Goal: Task Accomplishment & Management: Complete application form

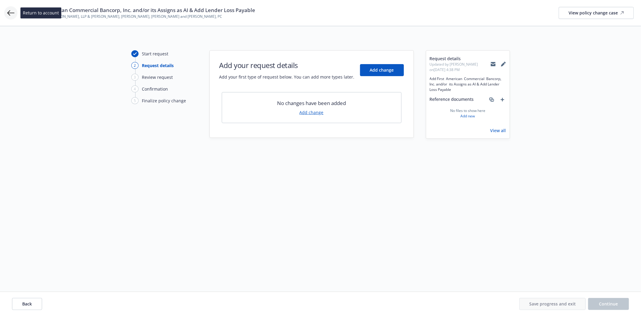
click at [10, 14] on icon at bounding box center [10, 12] width 7 height 7
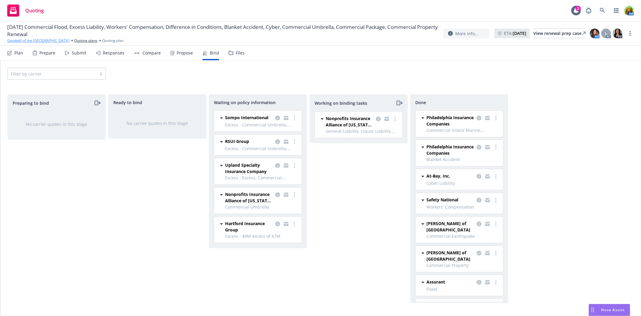
click at [18, 39] on link "Goodwill of the [GEOGRAPHIC_DATA]" at bounding box center [38, 40] width 62 height 5
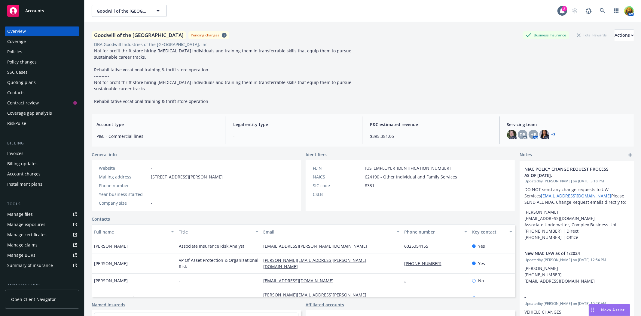
click at [24, 11] on div "Accounts" at bounding box center [42, 11] width 70 height 12
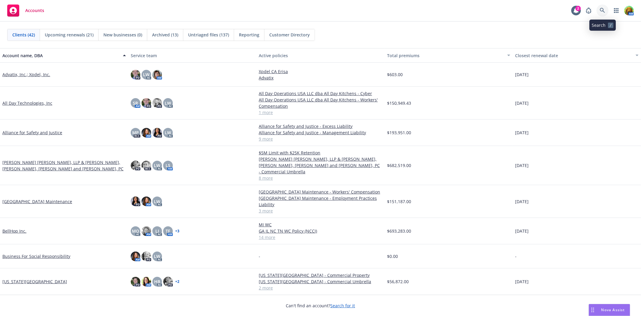
click at [600, 9] on icon at bounding box center [602, 10] width 5 height 5
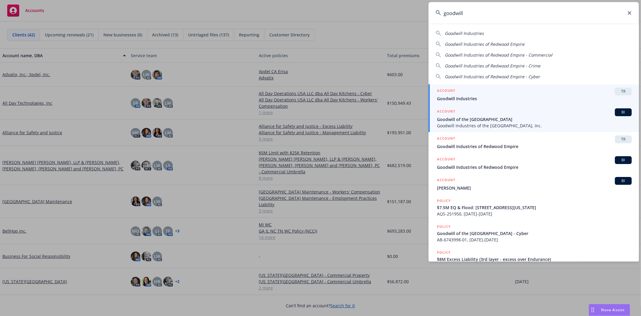
type input "goodwill"
click at [486, 121] on span "Goodwill of the San Francisco Bay" at bounding box center [534, 119] width 195 height 6
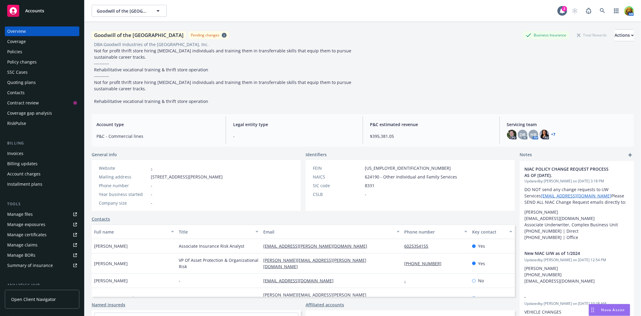
click at [17, 50] on div "Policies" at bounding box center [14, 52] width 15 height 10
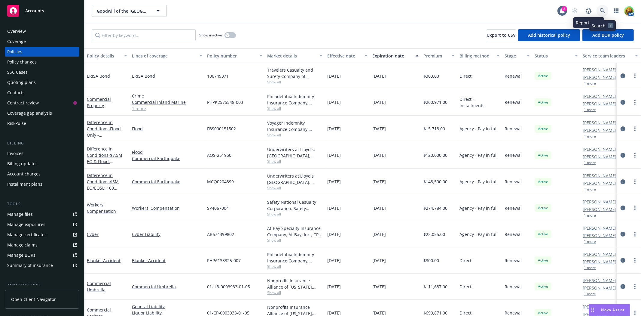
click at [604, 9] on icon at bounding box center [602, 10] width 5 height 5
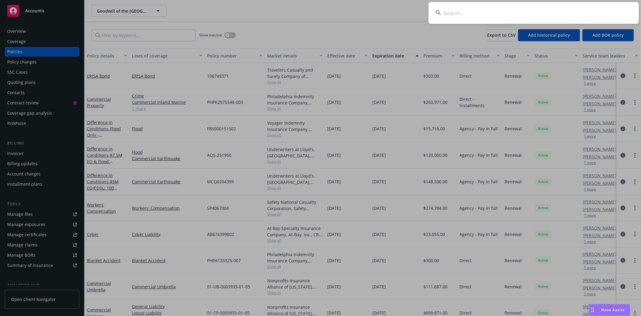
click at [499, 16] on input at bounding box center [534, 13] width 210 height 22
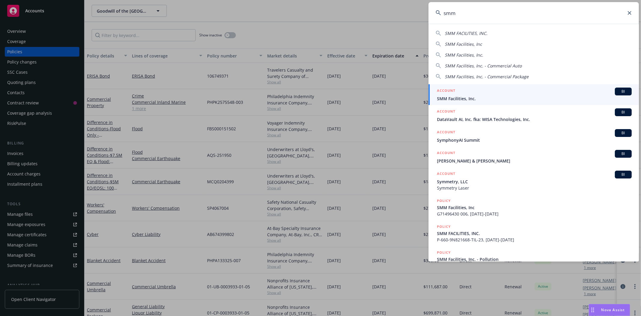
type input "smm"
click at [466, 95] on div "ACCOUNT BI" at bounding box center [534, 91] width 195 height 8
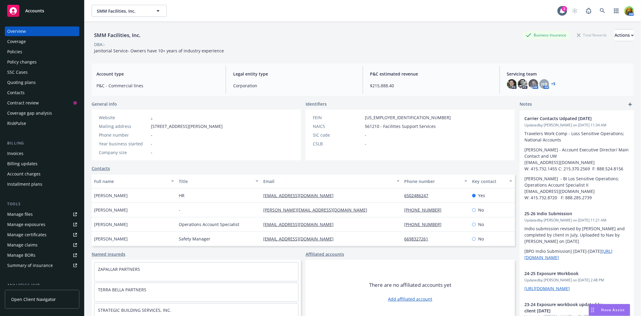
click at [24, 52] on div "Policies" at bounding box center [42, 52] width 70 height 10
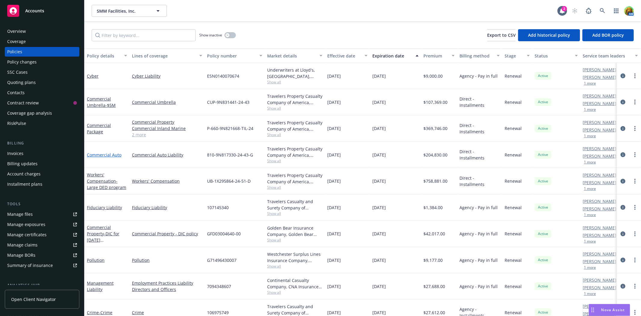
click at [110, 156] on link "Commercial Auto" at bounding box center [104, 155] width 35 height 6
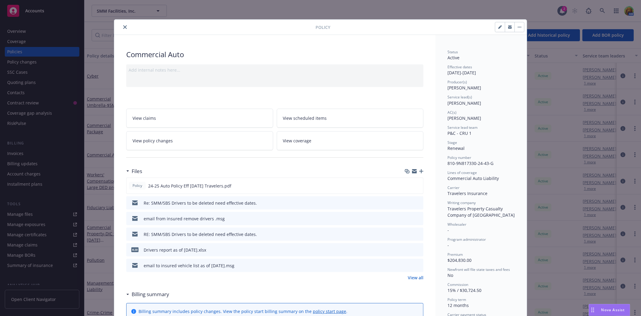
click at [232, 143] on link "View policy changes" at bounding box center [199, 140] width 147 height 19
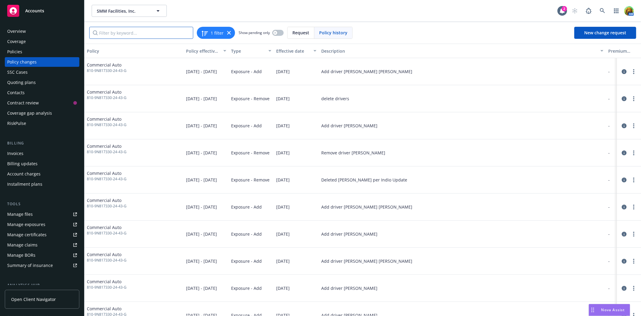
paste input "Gilberto Solis"
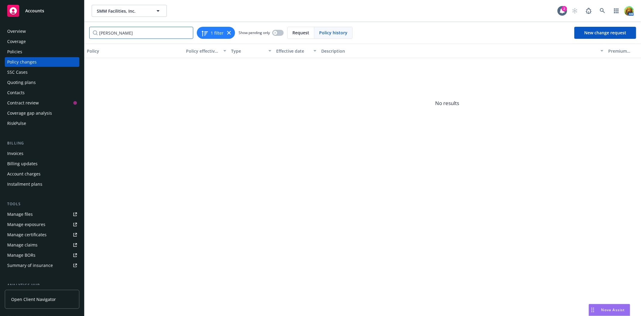
type input "Gilberto Solis"
click at [293, 32] on span "Request" at bounding box center [301, 32] width 17 height 6
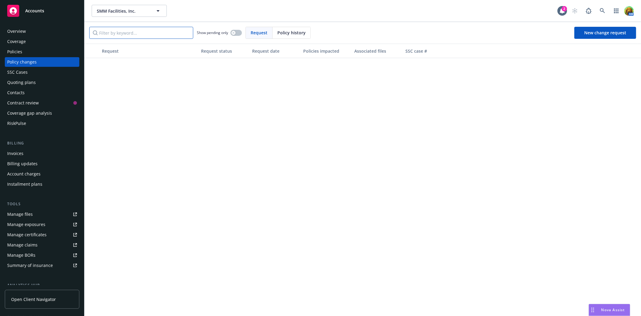
click at [115, 35] on input "Filter by keyword..." at bounding box center [141, 33] width 104 height 12
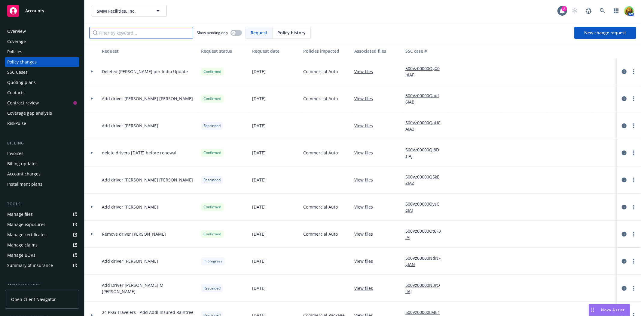
paste input "Gilberto Solis"
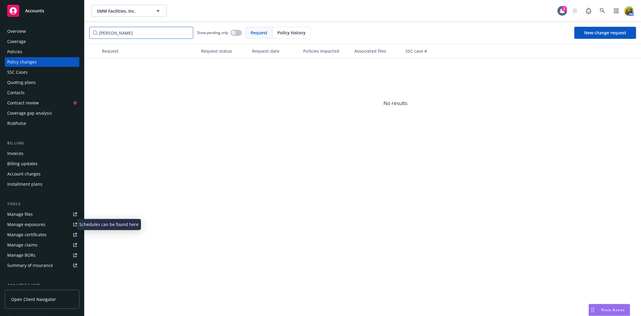
type input "Gilberto Solis"
click at [24, 223] on div "Manage exposures" at bounding box center [26, 224] width 38 height 10
click at [39, 51] on div "Policies" at bounding box center [42, 52] width 70 height 10
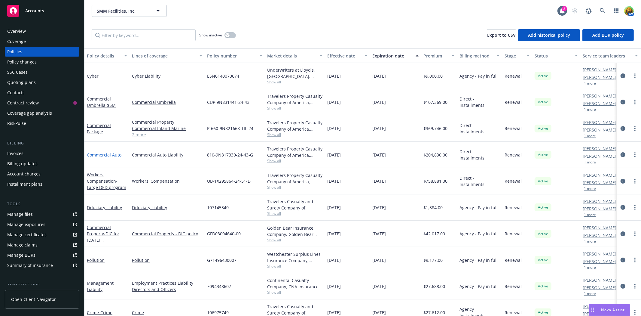
click at [107, 154] on link "Commercial Auto" at bounding box center [104, 155] width 35 height 6
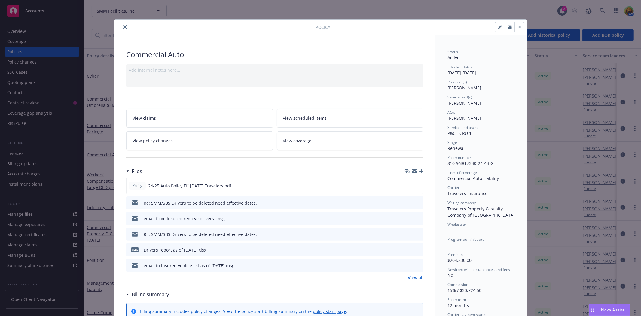
click at [508, 27] on icon "button" at bounding box center [510, 27] width 4 height 2
click at [124, 29] on button "close" at bounding box center [124, 26] width 7 height 7
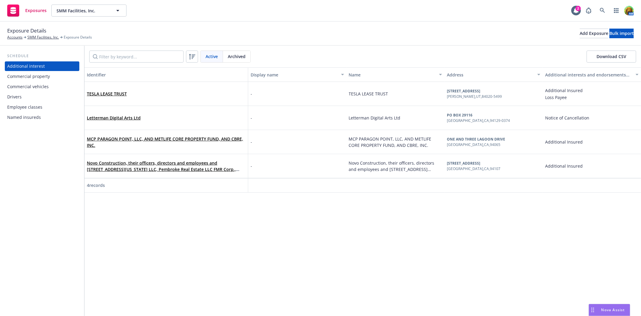
click at [40, 92] on div "Drivers" at bounding box center [42, 97] width 70 height 10
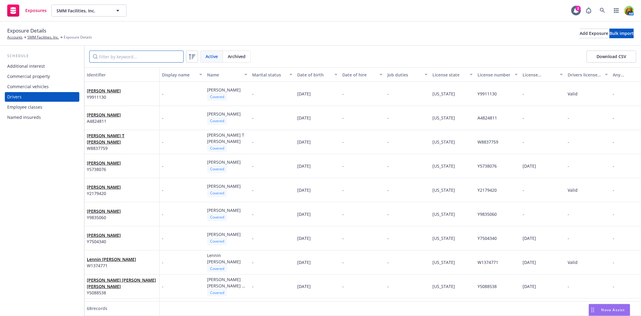
click at [156, 52] on input "Filter by keyword..." at bounding box center [136, 57] width 94 height 12
paste input "Gilberto Solis"
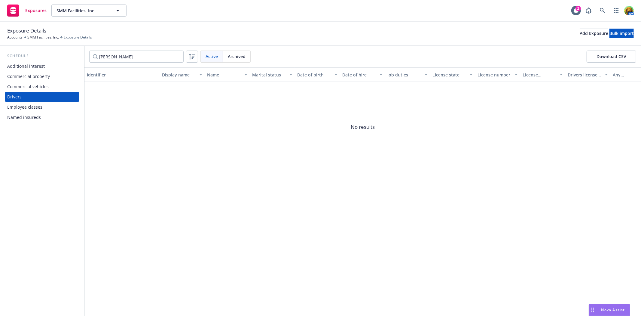
click at [232, 55] on span "Archived" at bounding box center [237, 56] width 18 height 6
click at [217, 55] on span "Active" at bounding box center [212, 56] width 12 height 6
click at [214, 55] on span "Active" at bounding box center [212, 56] width 12 height 6
click at [149, 56] on input "Gilberto Solis" at bounding box center [136, 57] width 94 height 12
drag, startPoint x: 151, startPoint y: 56, endPoint x: 84, endPoint y: 46, distance: 67.7
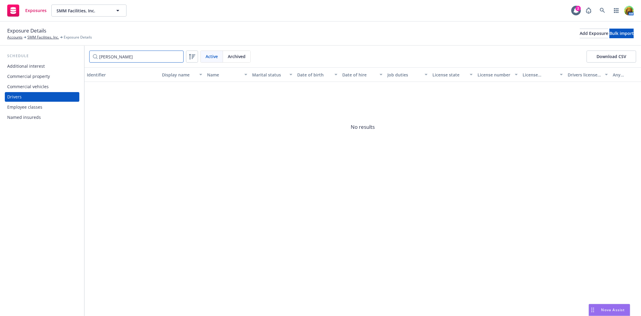
click at [84, 46] on div "Schedule Additional interest Commercial property Commercial vehicles Drivers Em…" at bounding box center [320, 181] width 641 height 270
paste input "Suki Manman"
type input "Suki Manman"
click at [241, 58] on span "Archived" at bounding box center [237, 56] width 18 height 6
click at [134, 59] on input "Suki Manman" at bounding box center [136, 57] width 94 height 12
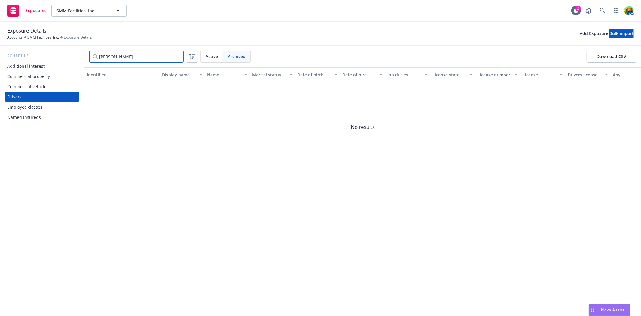
drag, startPoint x: 145, startPoint y: 56, endPoint x: 89, endPoint y: 54, distance: 56.3
click at [89, 54] on div "Suki Manman Active Archived Download CSV" at bounding box center [362, 57] width 557 height 22
paste input "Freddy Galv"
click at [211, 56] on span "Active" at bounding box center [212, 56] width 12 height 6
click at [238, 54] on span "Archived" at bounding box center [237, 56] width 18 height 6
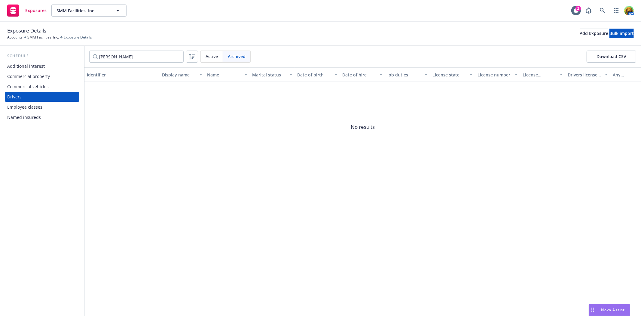
click at [210, 56] on span "Active" at bounding box center [212, 56] width 12 height 6
click at [146, 54] on input "Freddy Galvan" at bounding box center [136, 57] width 94 height 12
drag, startPoint x: 167, startPoint y: 58, endPoint x: 58, endPoint y: 54, distance: 109.5
click at [58, 54] on div "Schedule Additional interest Commercial property Commercial vehicles Drivers Em…" at bounding box center [320, 181] width 641 height 270
paste input "austino Ramirez"
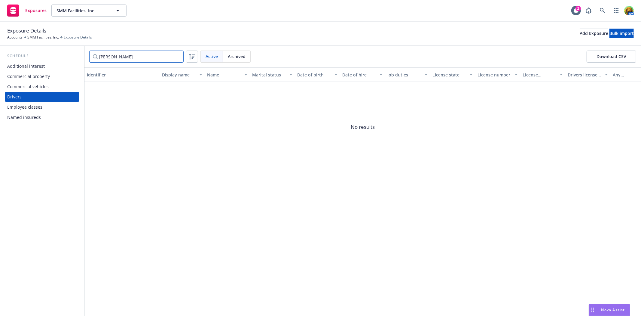
type input "Faustino Ramirez"
click at [232, 52] on div "Archived" at bounding box center [236, 56] width 27 height 11
click at [215, 54] on span "Active" at bounding box center [212, 56] width 12 height 6
click at [40, 37] on link "SMM Facilities, Inc." at bounding box center [43, 37] width 32 height 5
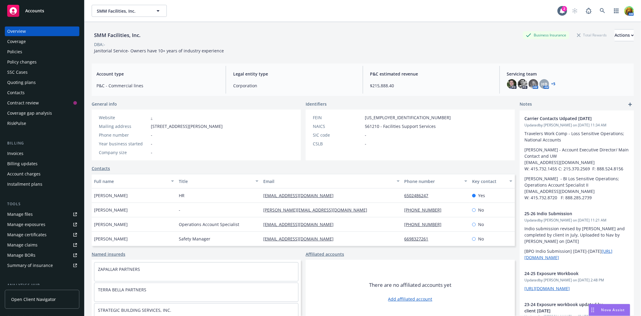
click at [26, 52] on div "Policies" at bounding box center [42, 52] width 70 height 10
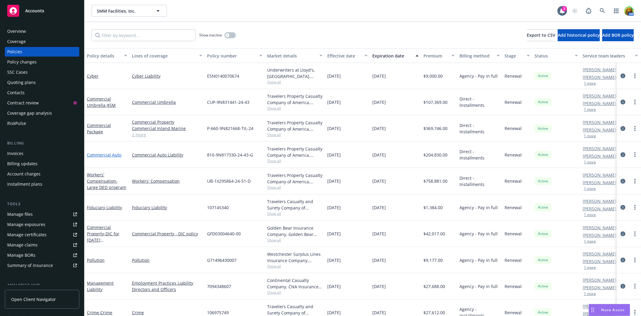
click at [107, 155] on link "Commercial Auto" at bounding box center [104, 155] width 35 height 6
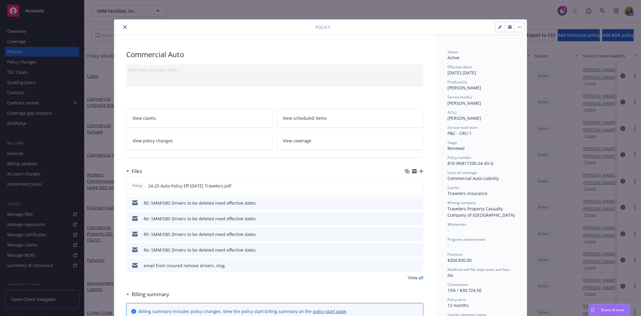
click at [515, 28] on button "button" at bounding box center [520, 27] width 10 height 10
click at [173, 145] on link "View policy changes" at bounding box center [199, 140] width 147 height 19
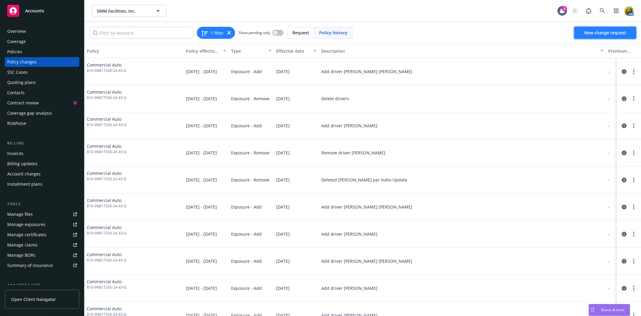
click at [602, 31] on span "New change request" at bounding box center [605, 33] width 42 height 6
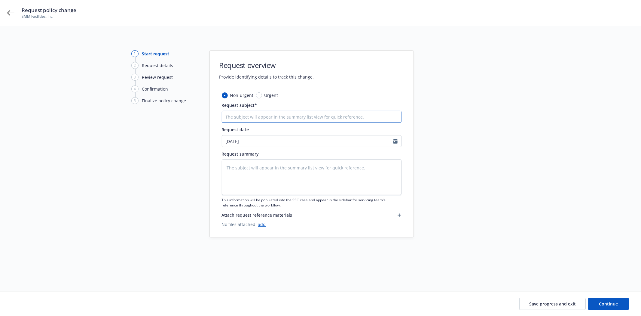
click at [332, 117] on input "Request subject*" at bounding box center [312, 117] width 180 height 12
type textarea "x"
type input "D"
type textarea "x"
type input "De"
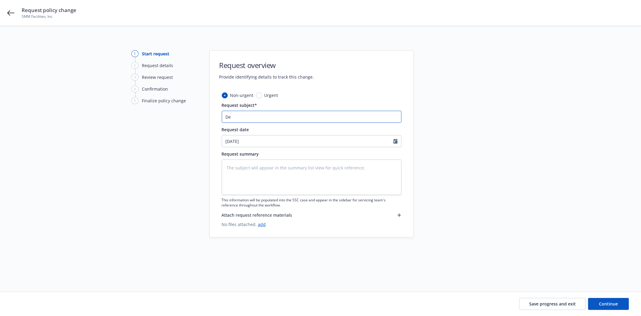
type textarea "x"
type input "Del"
type textarea "x"
type input "Dele"
type textarea "x"
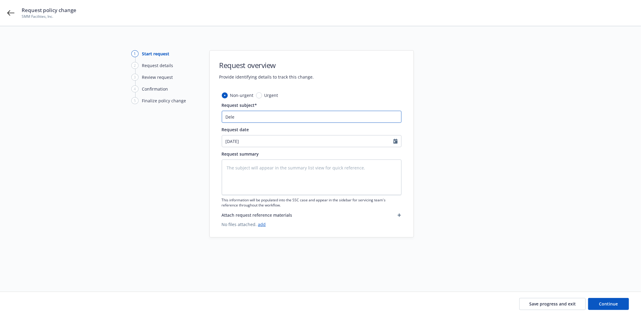
type input "Delet"
type textarea "x"
type input "Delete"
type textarea "x"
type input "Delete"
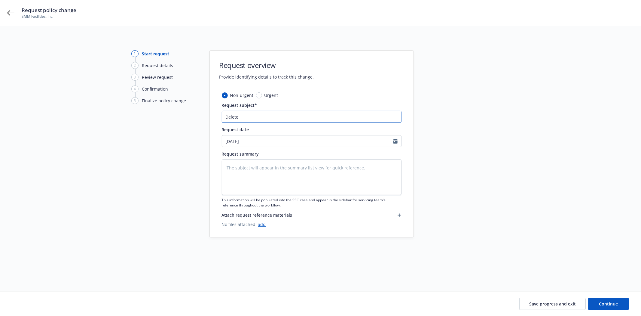
type textarea "x"
type input "Delete d"
type textarea "x"
type input "Delete dr"
type textarea "x"
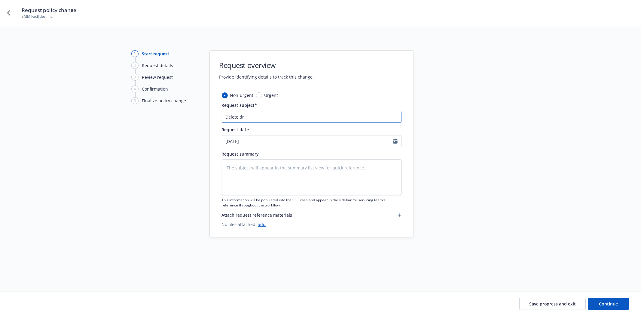
type input "Delete dri"
type textarea "x"
type input "Delete driv"
type textarea "x"
type input "Delete drive"
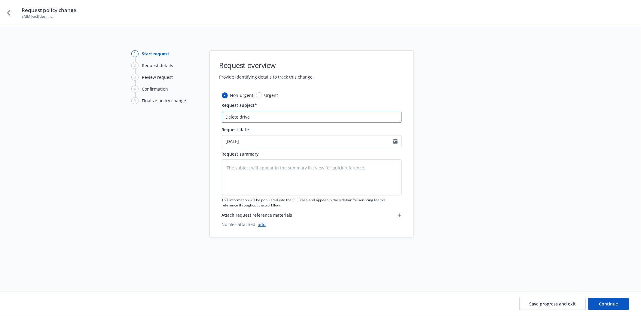
type textarea "x"
type input "Delete driver"
type textarea "x"
type input "Delete driver"
type textarea "x"
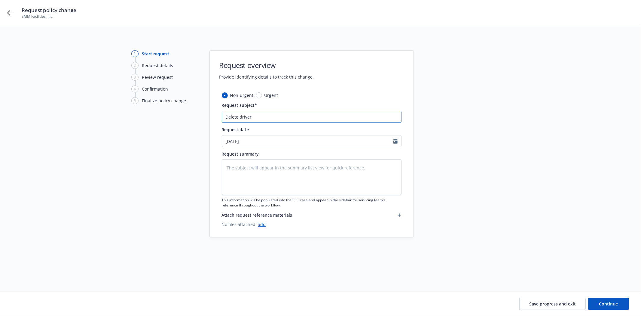
type input "Delete driver L"
type textarea "x"
type input "Delete driver Lu"
type textarea "x"
type input "Delete driver Lui"
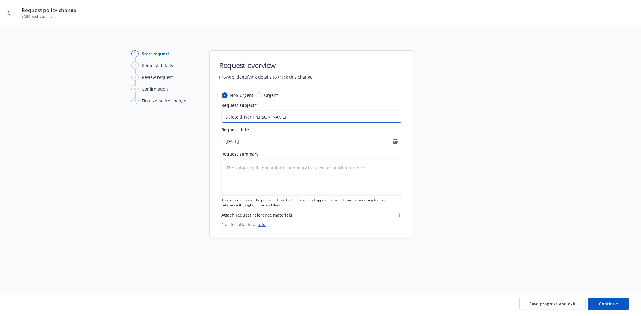
type textarea "x"
type input "Delete driver Luis"
type textarea "x"
type input "Delete driver Luis"
type textarea "x"
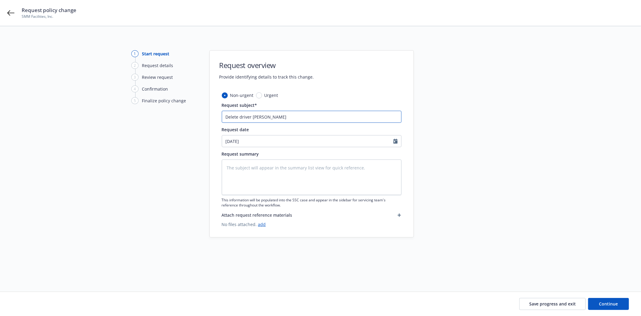
type input "Delete driver Luis L"
type textarea "x"
type input "Delete driver Luis Lan"
type textarea "x"
type input "Delete driver Luis Land"
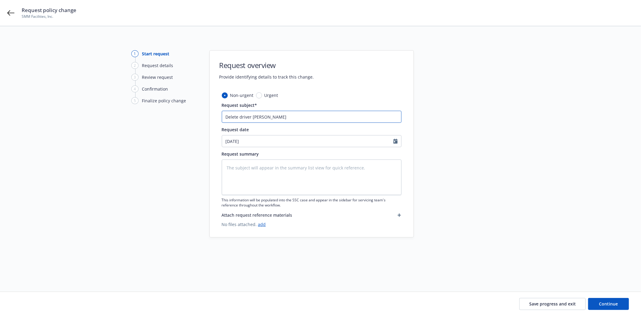
type textarea "x"
type input "Delete driver Luis Landa"
type textarea "x"
type input "Delete driver Luis Landae"
type textarea "x"
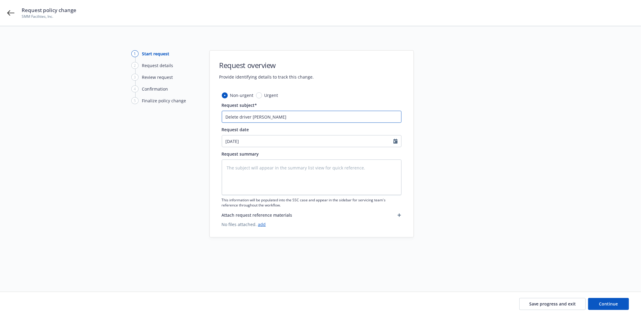
type input "Delete driver Luis Landaet"
type textarea "x"
drag, startPoint x: 319, startPoint y: 118, endPoint x: 213, endPoint y: 121, distance: 106.8
click at [213, 121] on div "Non-urgent Urgent Request subject* Delete driver Luis Landaeta Request date 08/…" at bounding box center [312, 164] width 204 height 145
type input "Delete driver Luis Landaeta"
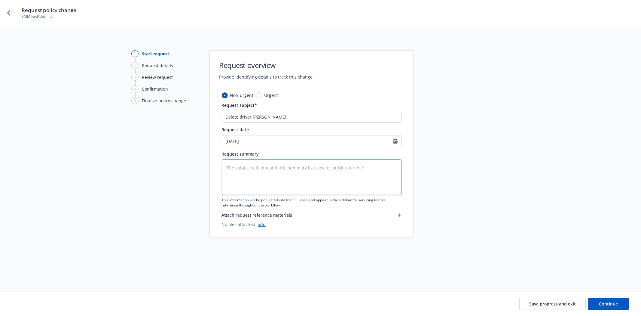
click at [258, 170] on textarea at bounding box center [312, 176] width 180 height 35
paste textarea "Delete driver Luis Landaeta"
type textarea "x"
type textarea "Delete driver Luis Landaeta"
click at [240, 143] on input "08/15/2025" at bounding box center [307, 140] width 171 height 11
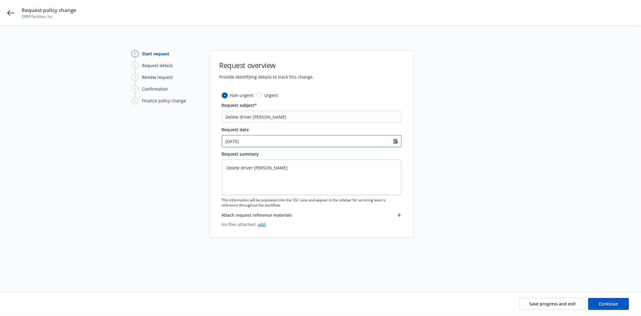
select select "8"
click at [278, 176] on span "1" at bounding box center [278, 176] width 8 height 8
type textarea "x"
type input "08/01/2025"
click at [596, 302] on button "Continue" at bounding box center [608, 304] width 41 height 12
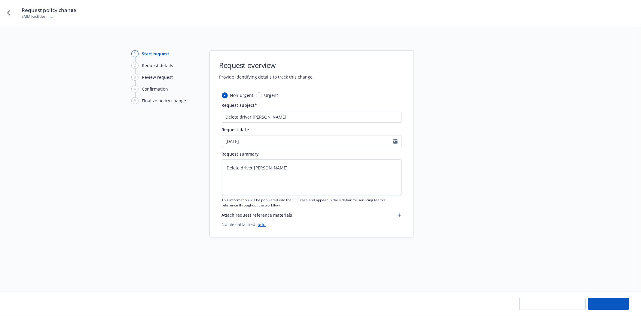
type textarea "x"
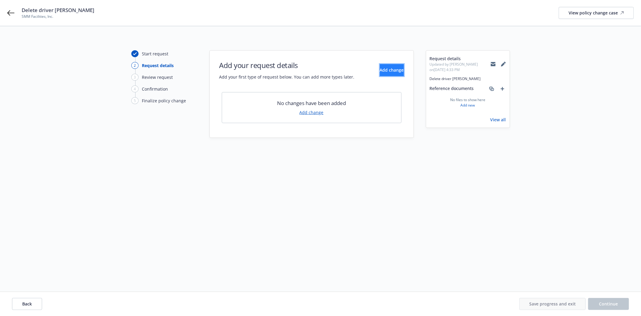
click at [380, 73] on button "Add change" at bounding box center [392, 70] width 24 height 12
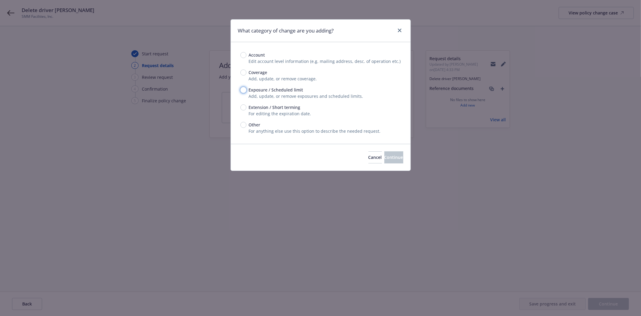
click at [244, 89] on input "Exposure / Scheduled limit" at bounding box center [244, 90] width 6 height 6
radio input "true"
click at [398, 155] on button "Continue" at bounding box center [394, 157] width 19 height 12
type textarea "x"
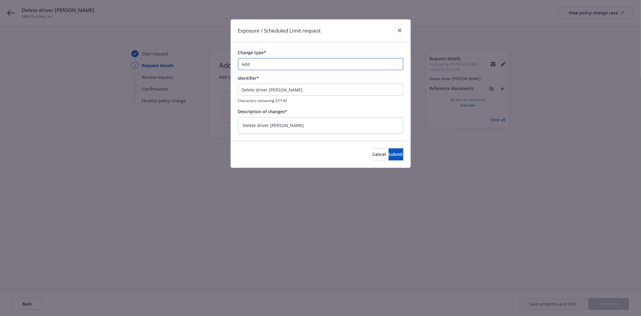
click at [283, 64] on select "Add Audit Change Remove" at bounding box center [320, 64] width 165 height 12
select select "REMOVE"
click at [238, 58] on select "Add Audit Change Remove" at bounding box center [320, 64] width 165 height 12
click at [389, 154] on span "Submit" at bounding box center [396, 154] width 15 height 6
type textarea "x"
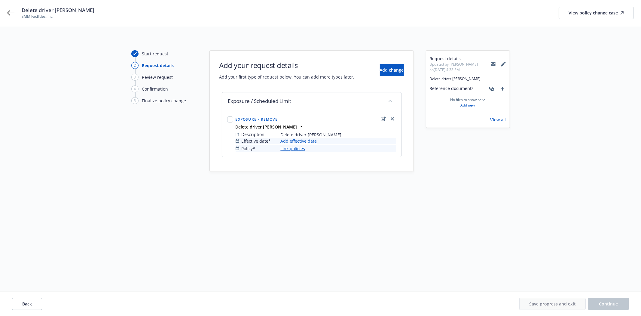
click at [293, 140] on link "Add effective date" at bounding box center [299, 141] width 36 height 6
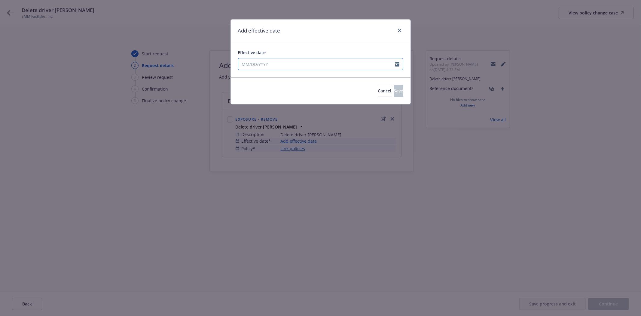
click at [306, 62] on input "Effective date" at bounding box center [316, 63] width 157 height 11
select select "8"
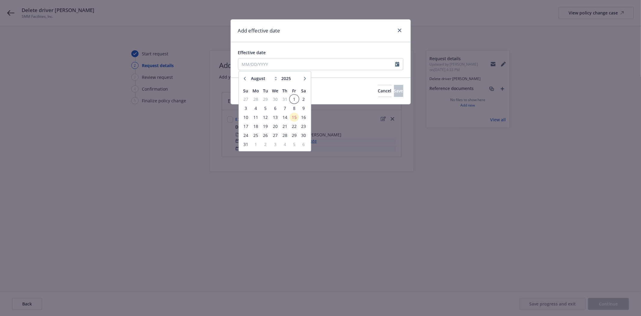
click at [291, 96] on span "1" at bounding box center [294, 99] width 8 height 8
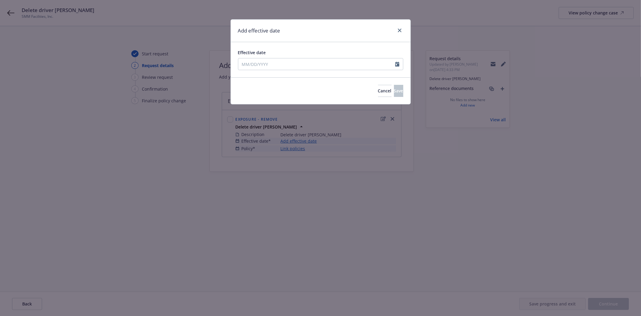
type input "08/01/2025"
click at [394, 87] on button "Save" at bounding box center [398, 91] width 9 height 12
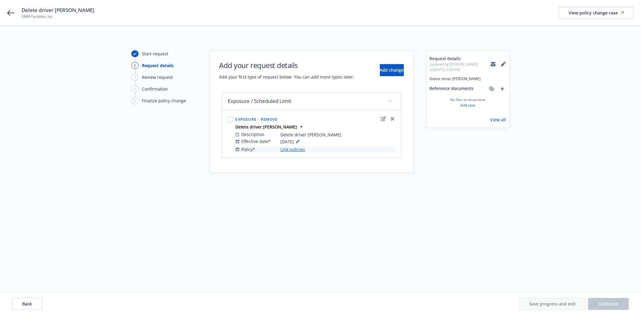
click at [288, 149] on link "Link policies" at bounding box center [293, 149] width 25 height 6
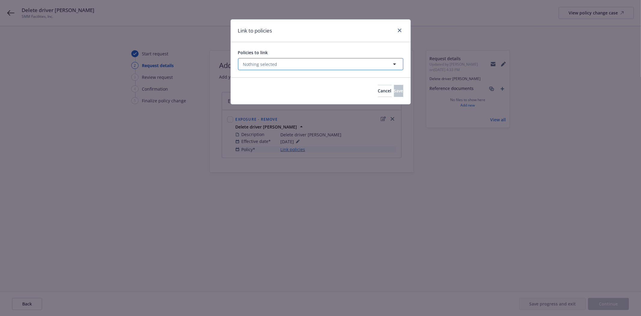
click at [310, 62] on button "Nothing selected" at bounding box center [320, 64] width 165 height 12
select select "ACTIVE"
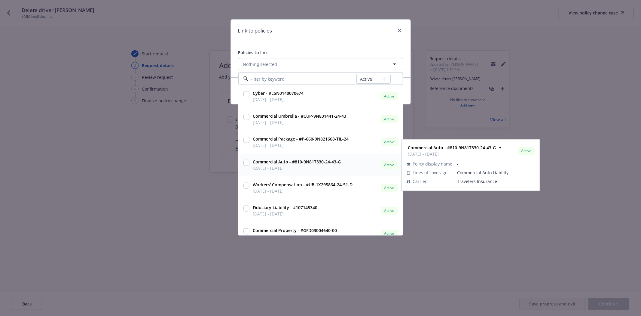
click at [247, 162] on input "checkbox" at bounding box center [247, 163] width 6 height 6
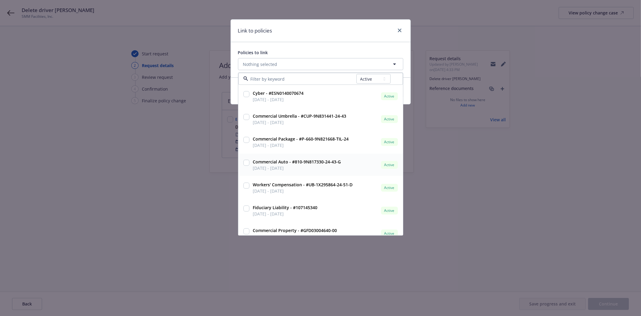
checkbox input "true"
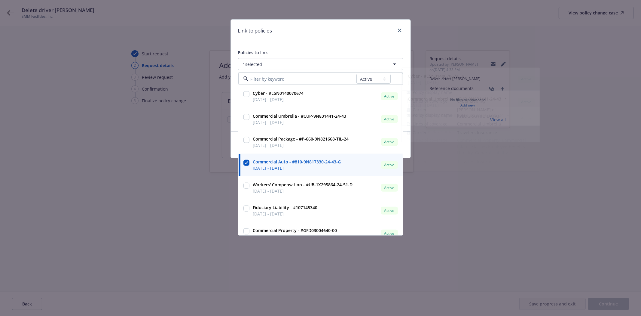
click at [366, 29] on div "Link to policies" at bounding box center [321, 31] width 180 height 23
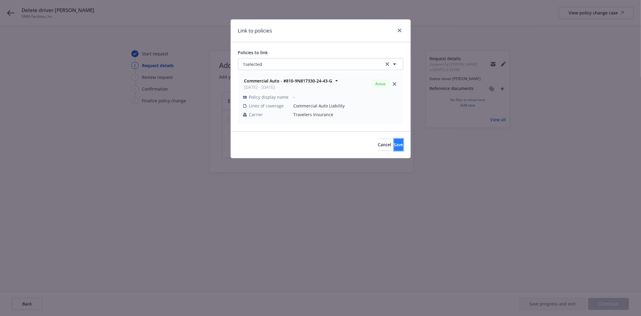
click at [394, 143] on span "Save" at bounding box center [398, 145] width 9 height 6
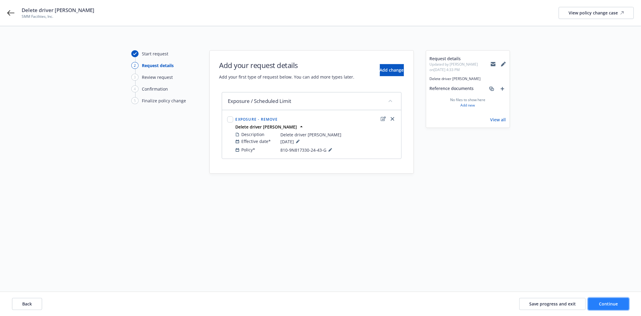
click at [600, 308] on button "Continue" at bounding box center [608, 304] width 41 height 12
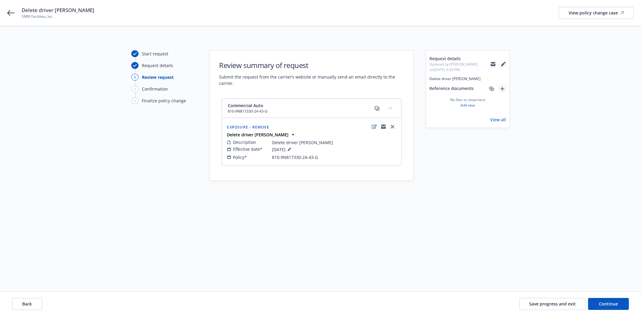
click at [502, 88] on icon "add" at bounding box center [503, 89] width 4 height 4
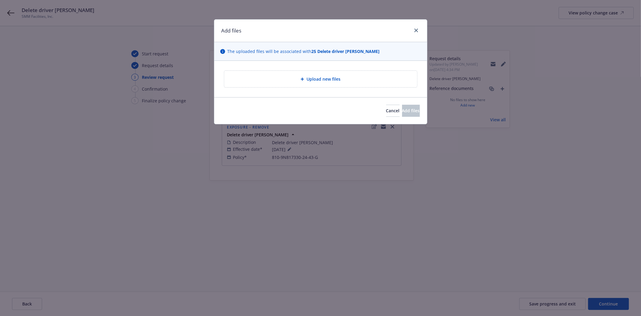
type textarea "x"
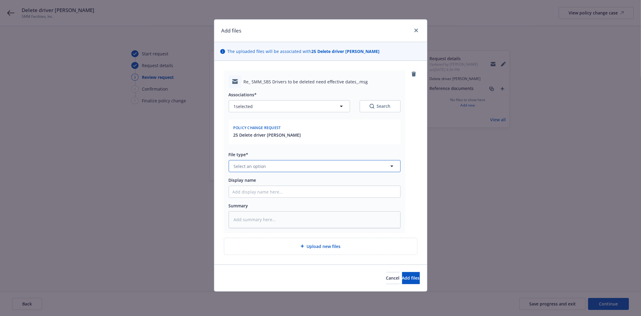
click at [291, 170] on button "Select an option" at bounding box center [315, 166] width 172 height 12
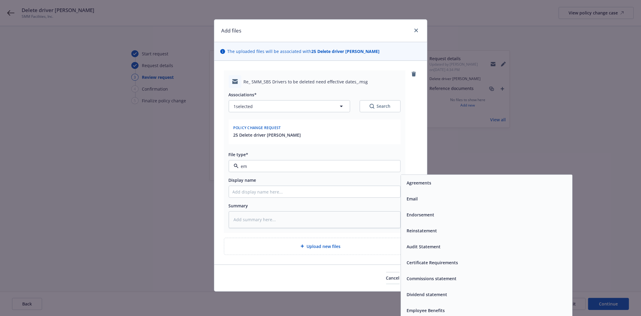
type input "em"
drag, startPoint x: 397, startPoint y: 195, endPoint x: 402, endPoint y: 198, distance: 5.0
click at [401, 198] on div "Associations* 1 selected Search Policy change request 25 Delete driver Luis Lan…" at bounding box center [315, 158] width 172 height 140
click at [405, 198] on div "Email" at bounding box center [412, 198] width 15 height 9
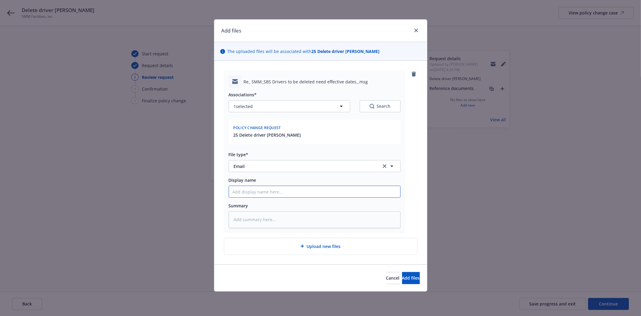
click at [333, 193] on input "Display name" at bounding box center [314, 191] width 171 height 11
type textarea "x"
type input "e"
type textarea "x"
type input "ema"
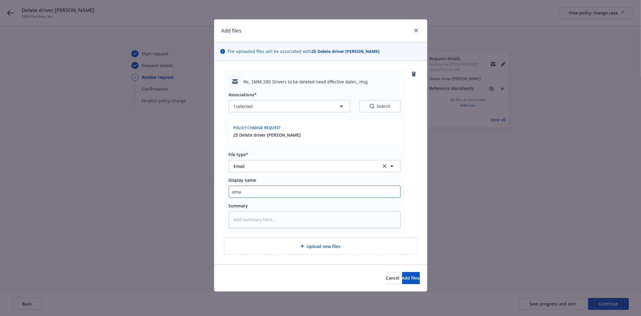
type textarea "x"
type input "emai"
type textarea "x"
type input "email"
type textarea "x"
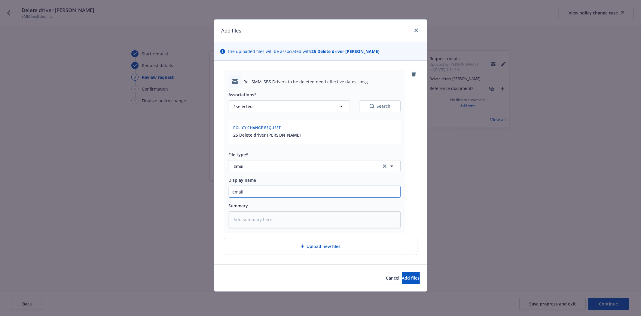
type input "email"
type textarea "x"
type input "email f"
type textarea "x"
type input "email fr"
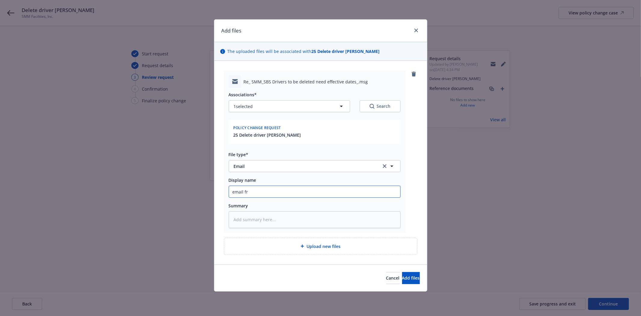
type textarea "x"
type input "email fro"
type textarea "x"
type input "email from"
type textarea "x"
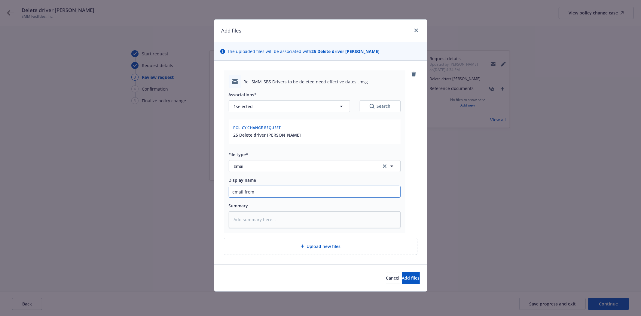
type input "email from"
type textarea "x"
type input "email from i"
type textarea "x"
type input "email from in"
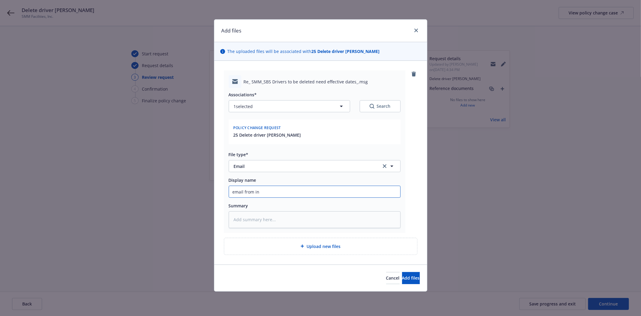
type textarea "x"
type input "email from ins"
type textarea "x"
type input "email from insu"
type textarea "x"
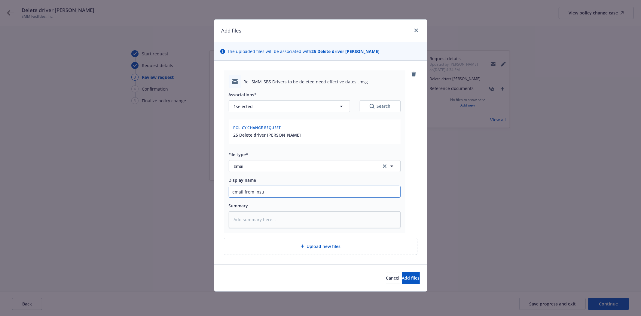
type input "email from insur"
type textarea "x"
type input "email from insure"
type textarea "x"
type input "email from insured"
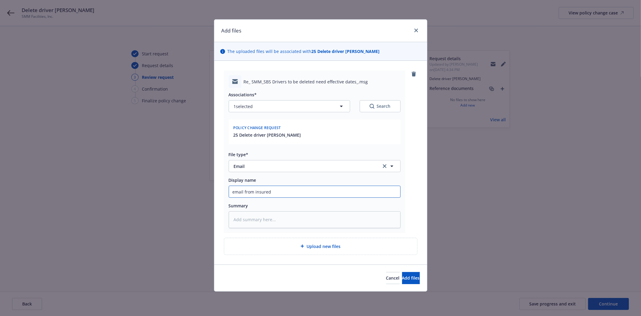
type textarea "x"
type input "email from insured"
type textarea "x"
type input "email from insured t"
type textarea "x"
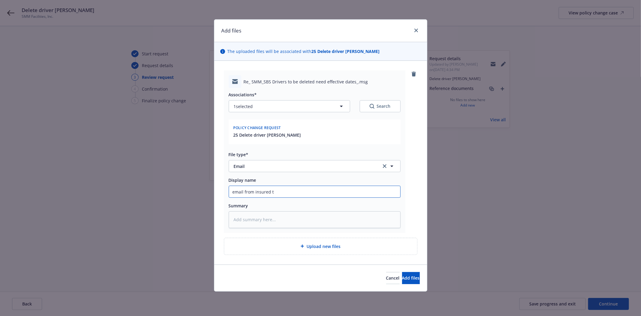
type input "email from insured to"
type textarea "x"
type input "email from insured to"
type textarea "x"
type input "email from insured to r"
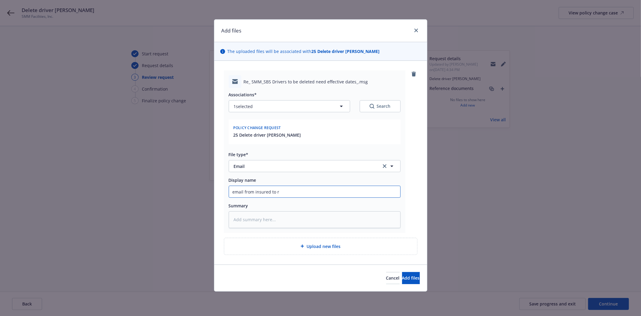
type textarea "x"
type input "email from insured to re"
type textarea "x"
type input "email from insured to rem"
type textarea "x"
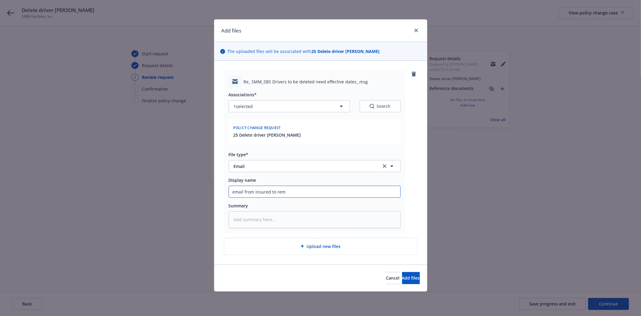
type input "email from insured to remo"
type textarea "x"
type input "email from insured to remove"
type textarea "x"
type input "email from insured to remove"
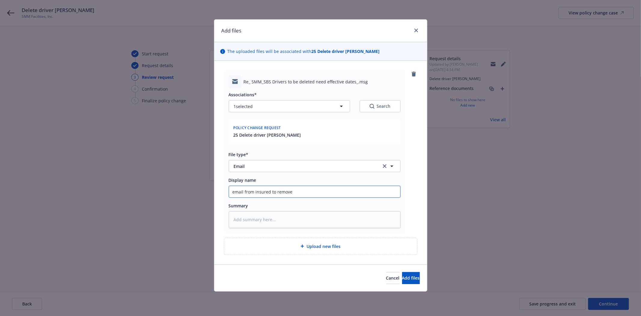
type textarea "x"
type input "email from insured to remove d"
type textarea "x"
type input "email from insured to remove dr"
type textarea "x"
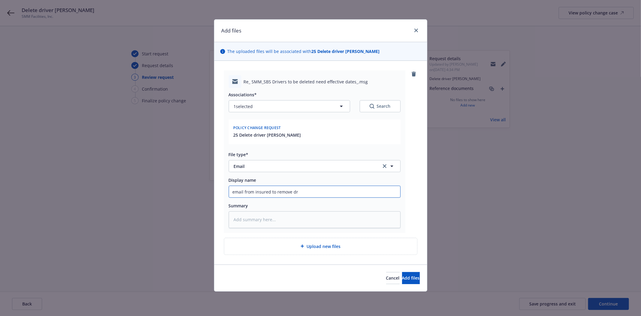
type input "email from insured to remove dri"
type textarea "x"
type input "email from insured to remove driv"
type textarea "x"
type input "email from insured to remove drive"
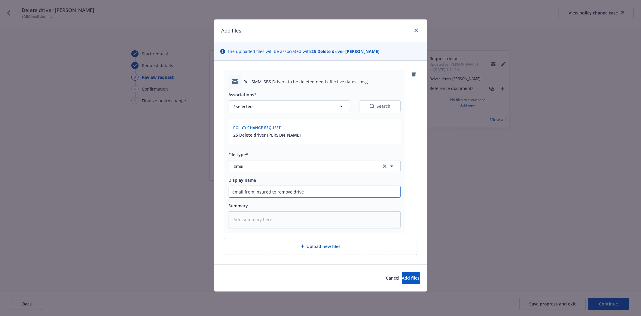
type textarea "x"
type input "email from insured to remove driver"
type textarea "x"
type input "email from insured to remove driver"
type textarea "x"
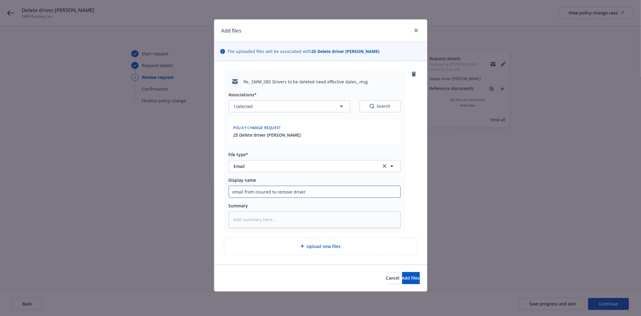
type input "email from insured to remove driver L"
type textarea "x"
type input "email from insured to remove driver Lu"
type textarea "x"
type input "email from insured to remove driver Lui"
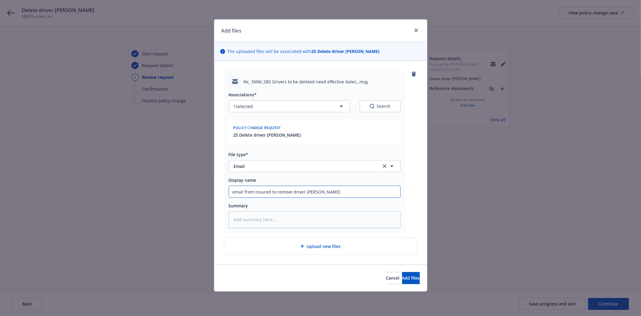
type textarea "x"
type input "email from insured to remove driver Luis"
type textarea "x"
type input "email from insured to remove driver Luis"
type textarea "x"
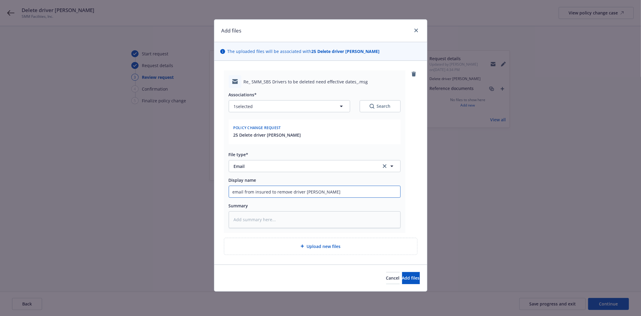
type input "email from insured to remove driver Luis L"
type textarea "x"
type input "email from insured to remove driver Luis La"
type textarea "x"
type input "email from insured to remove driver Luis Lan"
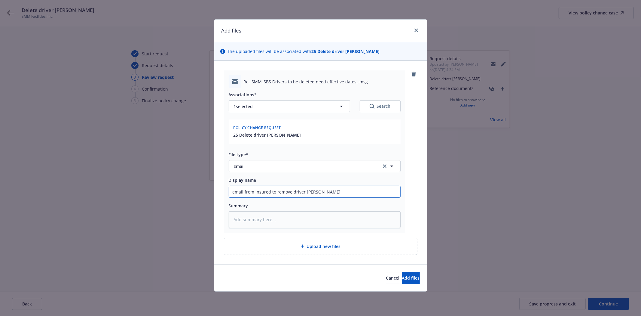
type textarea "x"
type input "email from insured to remove driver Luis Land"
type textarea "x"
type input "email from insured to remove driver Luis Landa"
type textarea "x"
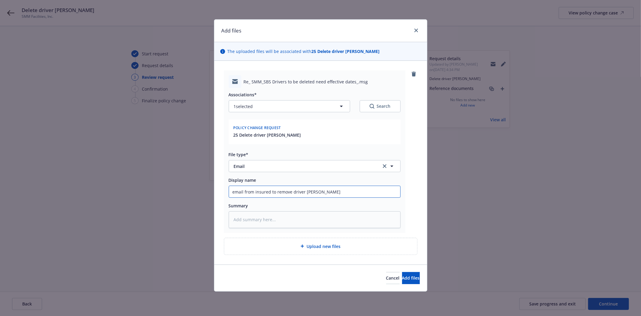
type input "email from insured to remove driver Luis Landae"
type textarea "x"
type input "email from insured to remove driver Luis Landaet"
type textarea "x"
type input "email from insured to remove driver Luis Landaeta"
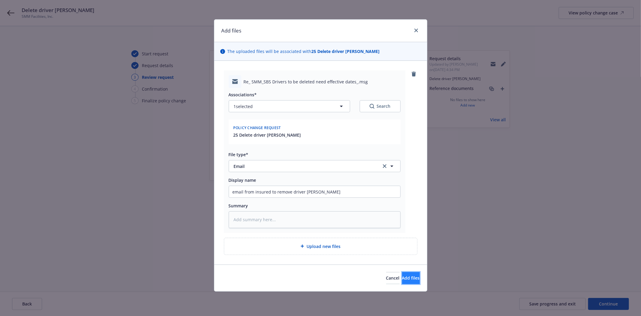
click at [411, 277] on button "Add files" at bounding box center [411, 278] width 18 height 12
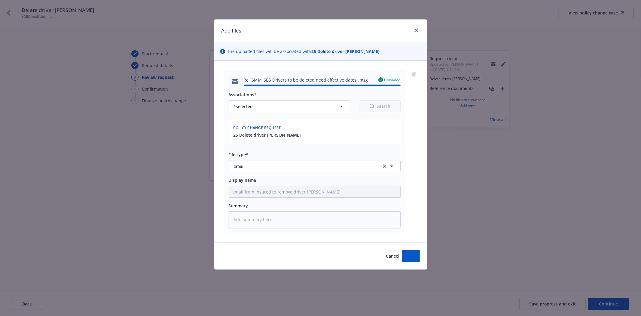
type textarea "x"
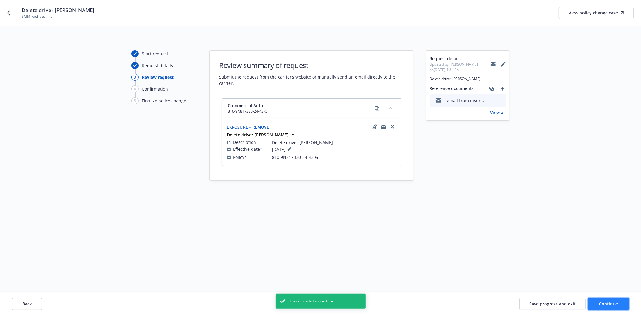
click at [617, 303] on span "Continue" at bounding box center [608, 304] width 19 height 6
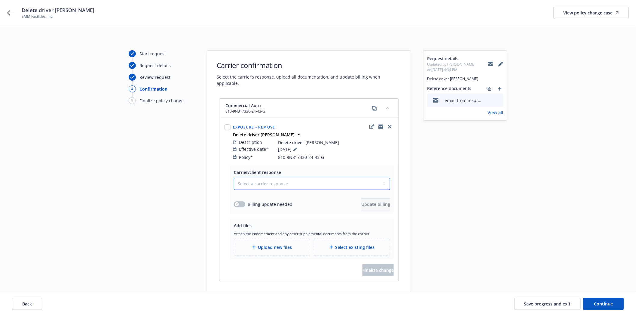
click at [272, 178] on select "Select a carrier response Accepted Accepted with revision No endorsement needed…" at bounding box center [312, 184] width 156 height 12
select select "NO_ENDORSEMENT_NEEDED"
click at [234, 178] on select "Select a carrier response Accepted Accepted with revision No endorsement needed…" at bounding box center [312, 184] width 156 height 12
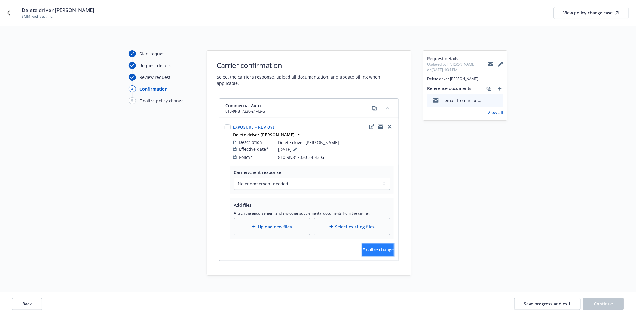
click at [375, 247] on span "Finalize change" at bounding box center [378, 250] width 31 height 6
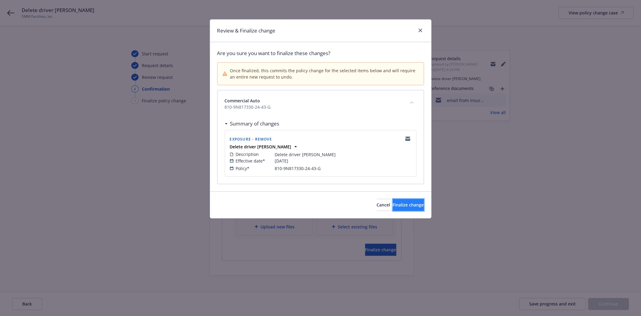
click at [409, 201] on button "Finalize change" at bounding box center [408, 205] width 31 height 12
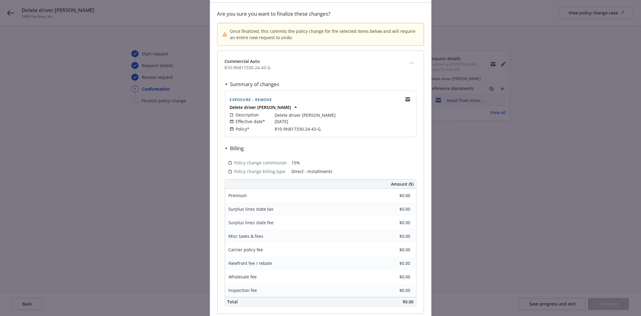
scroll to position [91, 0]
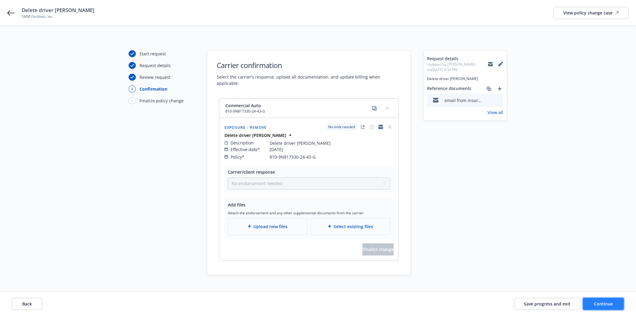
click at [621, 301] on button "Continue" at bounding box center [603, 304] width 41 height 12
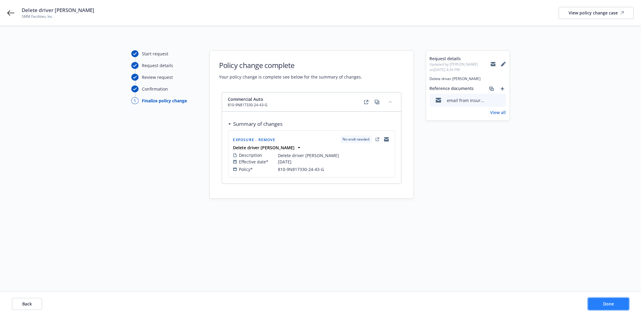
click at [621, 303] on button "Done" at bounding box center [608, 304] width 41 height 12
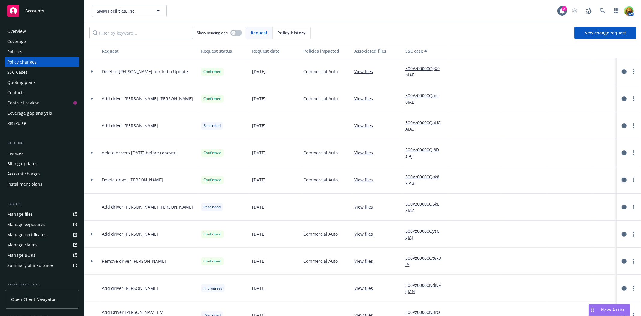
click at [622, 181] on icon "circleInformation" at bounding box center [624, 179] width 5 height 5
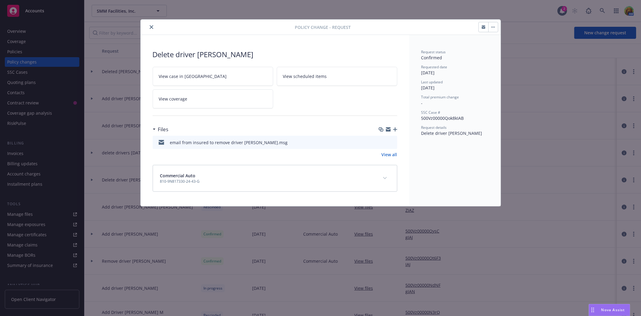
click at [496, 29] on button "button" at bounding box center [494, 27] width 10 height 10
click at [317, 77] on span "View scheduled items" at bounding box center [305, 76] width 44 height 6
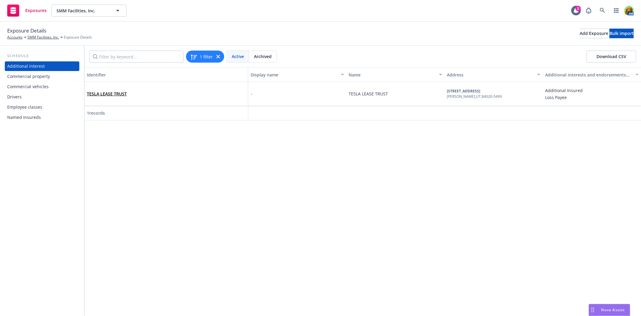
click at [39, 99] on div "Drivers" at bounding box center [42, 97] width 70 height 10
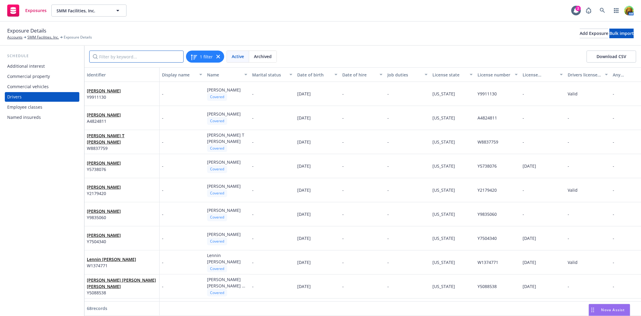
click at [129, 57] on input "Filter by keyword..." at bounding box center [136, 57] width 94 height 12
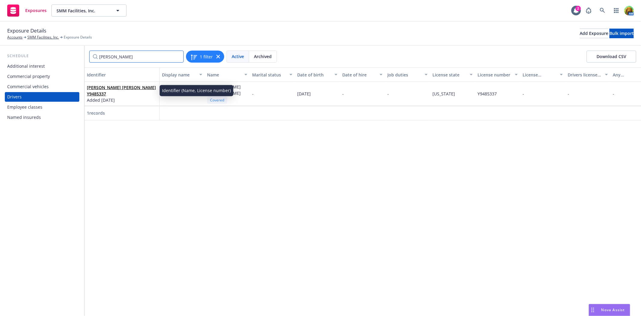
type input "Luis"
click at [134, 87] on link "Luis Augusto Florez Landaeta Y9485337" at bounding box center [121, 90] width 69 height 12
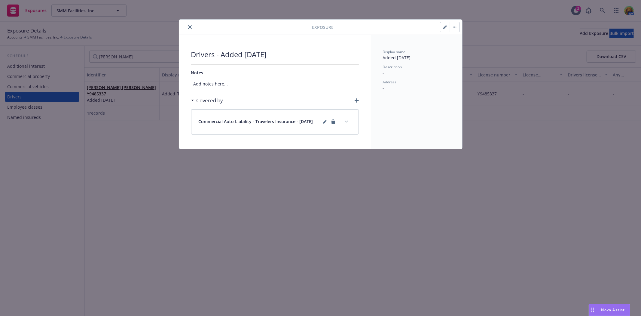
click at [457, 28] on button "button" at bounding box center [455, 27] width 10 height 10
drag, startPoint x: 443, startPoint y: 26, endPoint x: 302, endPoint y: 52, distance: 143.6
click at [319, 52] on div "Exposure Drivers - Added 6/28/23 Notes Add notes here... Covered by Commercial …" at bounding box center [320, 84] width 283 height 129
click at [236, 80] on span "Add notes here..." at bounding box center [275, 83] width 168 height 11
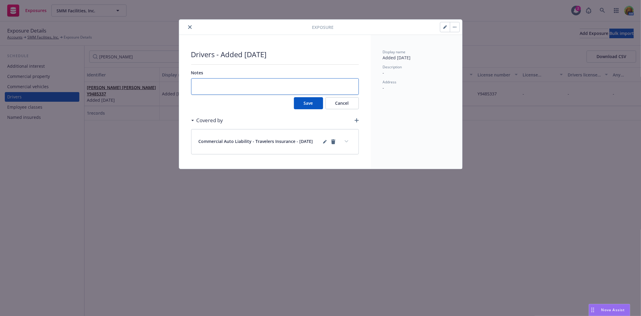
click at [236, 82] on textarea at bounding box center [275, 86] width 168 height 17
type textarea "x"
type textarea "P"
type textarea "x"
type textarea "Pe"
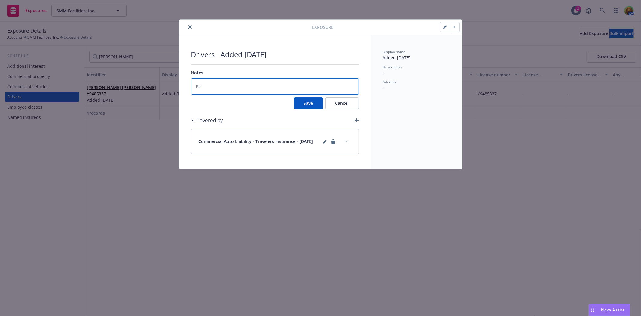
type textarea "x"
type textarea "Per"
type textarea "x"
type textarea "Per"
type textarea "x"
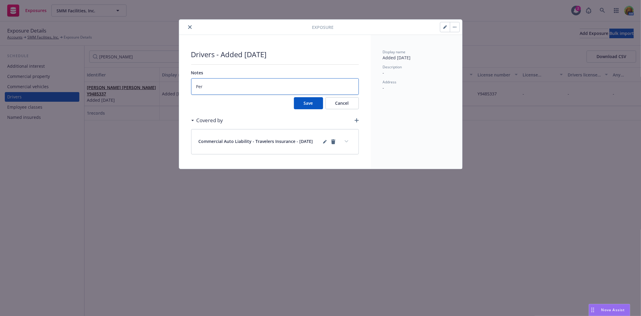
type textarea "Per J"
type textarea "x"
type textarea "Per Jo"
type textarea "x"
type textarea "Per Jos"
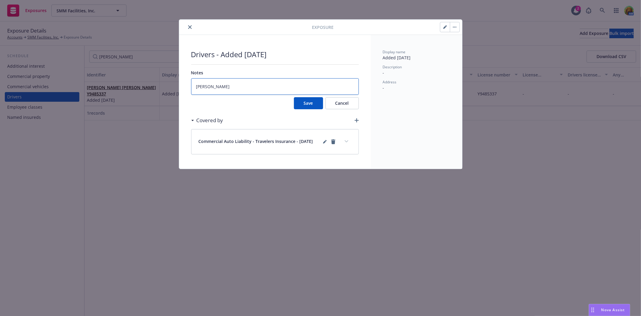
type textarea "x"
type textarea "Per Jose"
type textarea "x"
type textarea "Per Josep"
type textarea "x"
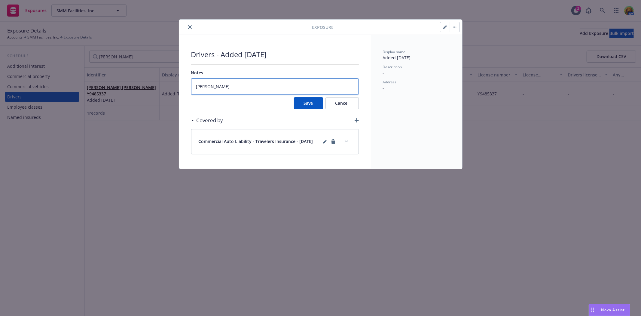
type textarea "Per Joseph"
type textarea "x"
type textarea "Per Joseph"
type textarea "x"
type textarea "Per Joseph V"
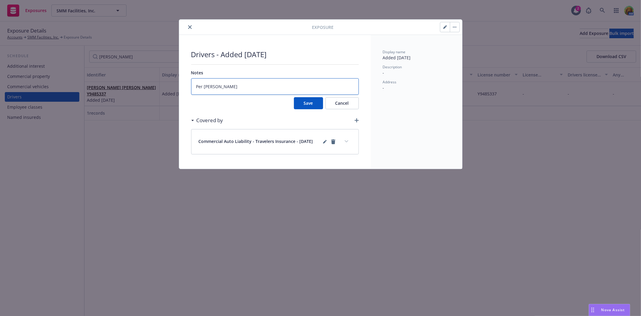
type textarea "x"
type textarea "Per Joseph Vi"
type textarea "x"
type textarea "Per Joseph Vil"
type textarea "x"
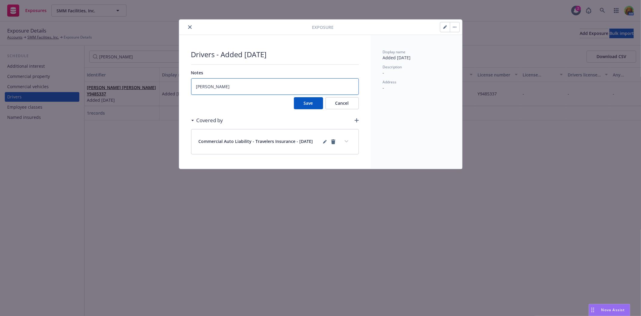
type textarea "Per Joseph Vill"
type textarea "x"
type textarea "Per Joseph Villa"
type textarea "x"
type textarea "Per Joseph Villan"
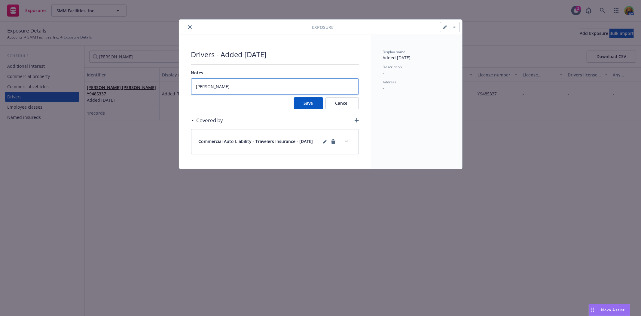
type textarea "x"
type textarea "Per Joseph Villanu"
type textarea "x"
type textarea "Per Joseph Villanue"
type textarea "x"
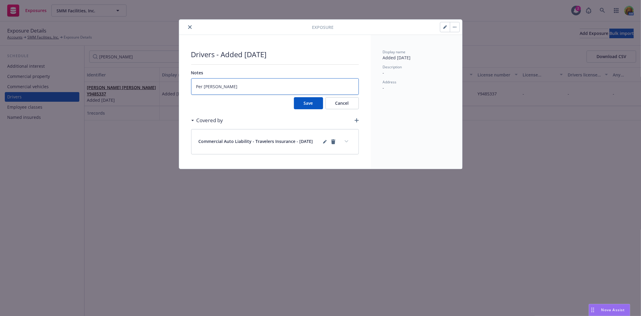
type textarea "Per Joseph Villanuev"
type textarea "x"
type textarea "Per Joseph Villanueva"
type textarea "x"
type textarea "Per Joseph Villanueva"
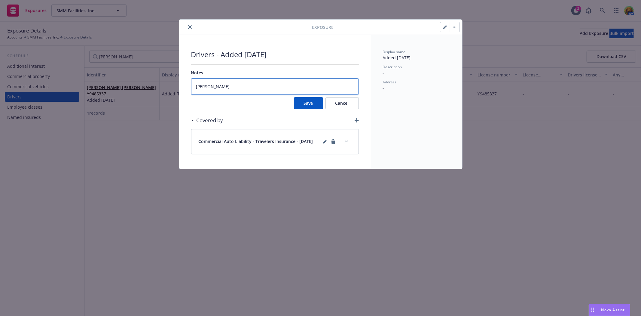
type textarea "x"
type textarea "Per Joseph Villanueva d"
type textarea "x"
type textarea "Per Joseph Villanueva de"
type textarea "x"
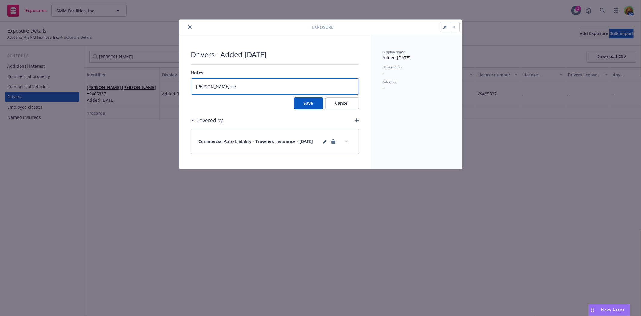
type textarea "Per Joseph Villanueva del"
type textarea "x"
type textarea "Per Joseph Villanueva dele"
type textarea "x"
type textarea "Per Joseph Villanueva delet"
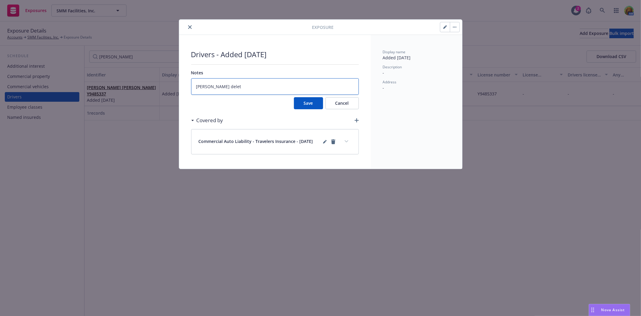
type textarea "x"
type textarea "Per Joseph Villanueva delete"
type textarea "x"
type textarea "Per Joseph Villanueva delete"
type textarea "x"
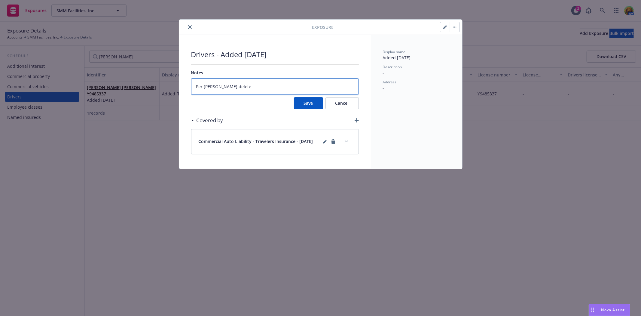
type textarea "Per Joseph Villanueva delete d"
type textarea "x"
type textarea "Per Joseph Villanueva delete dr"
type textarea "x"
type textarea "Per Joseph Villanueva delete dri"
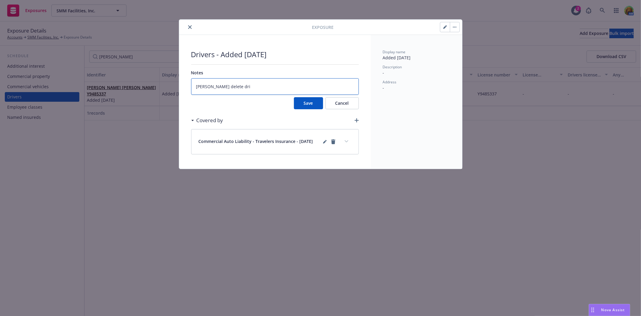
type textarea "x"
type textarea "Per Joseph Villanueva delete drive"
type textarea "x"
type textarea "Per Joseph Villanueva delete driver"
type textarea "x"
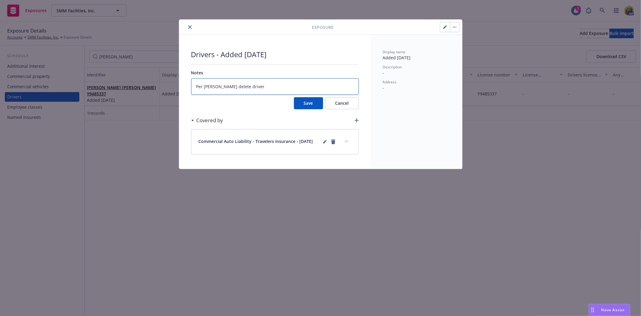
type textarea "Per Joseph Villanueva delete driver"
type textarea "x"
type textarea "Per Joseph Villanueva delete driver E"
type textarea "x"
type textarea "Per Joseph Villanueva delete driver Ef"
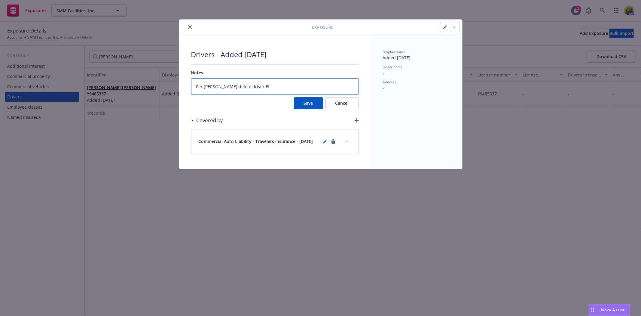
type textarea "x"
type textarea "Per Joseph Villanueva delete driver Eff"
type textarea "x"
type textarea "Per Joseph Villanueva delete driver Eff"
type textarea "x"
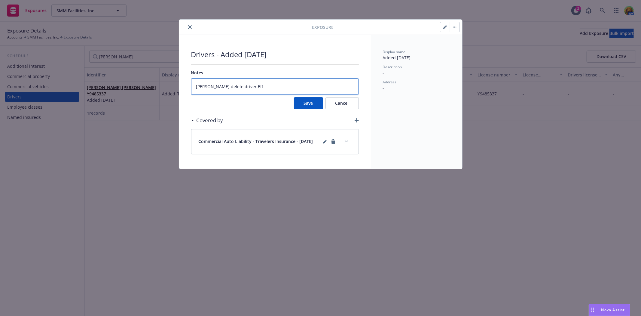
type textarea "Per Joseph Villanueva delete driver Eff 8"
type textarea "x"
type textarea "Per Joseph Villanueva delete driver Eff 8/"
type textarea "x"
type textarea "Per Joseph Villanueva delete driver Eff 8/1"
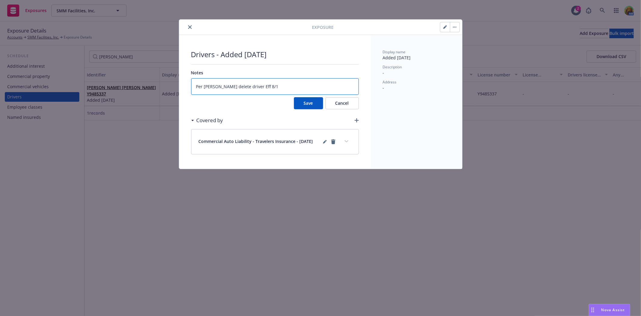
type textarea "x"
type textarea "Per Joseph Villanueva delete driver Eff 8/1/"
type textarea "x"
type textarea "Per Joseph Villanueva delete driver Eff 8/1/2"
type textarea "x"
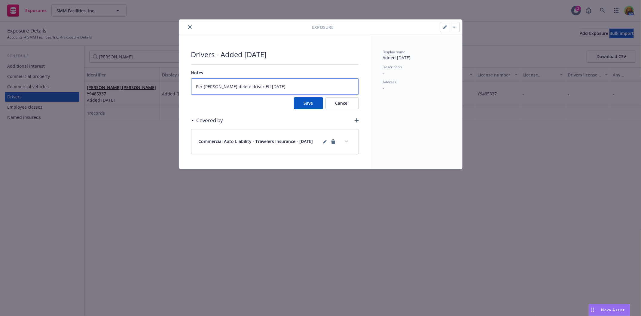
type textarea "Per Joseph Villanueva delete driver Eff 8/1/25"
click at [301, 103] on button "Save" at bounding box center [308, 103] width 29 height 12
type textarea "x"
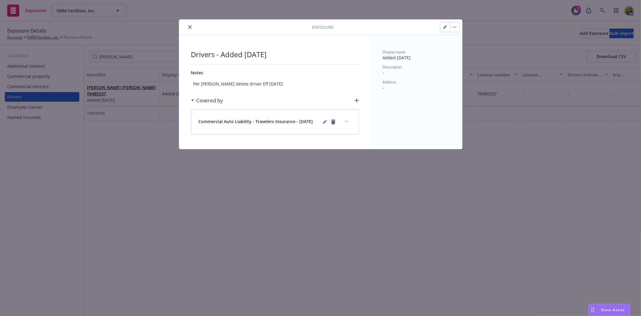
click at [455, 25] on button "button" at bounding box center [455, 27] width 10 height 10
click at [455, 39] on link "Archive" at bounding box center [467, 44] width 34 height 12
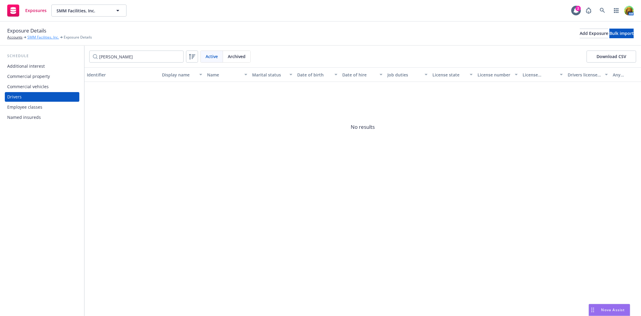
click at [47, 37] on link "SMM Facilities, Inc." at bounding box center [43, 37] width 32 height 5
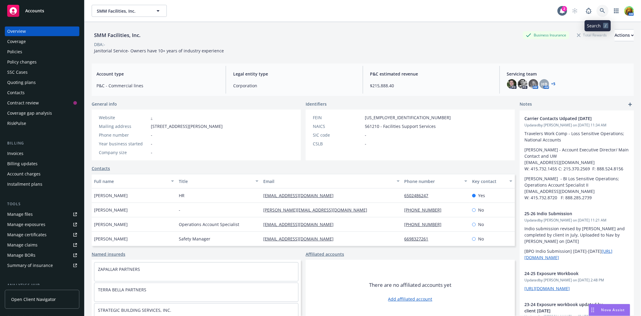
click at [598, 6] on link at bounding box center [603, 11] width 12 height 12
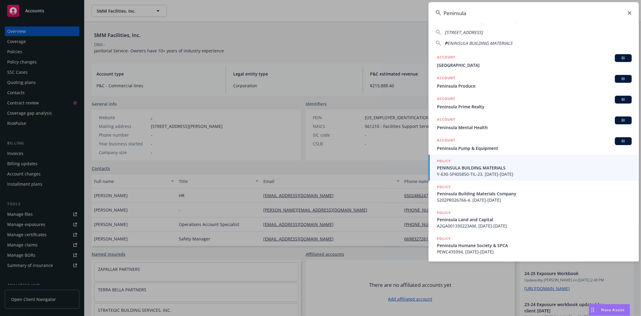
scroll to position [59, 0]
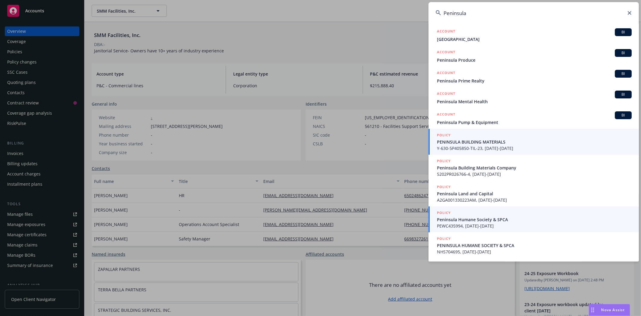
type input "Peninsula"
click at [474, 220] on span "Peninsula Humane Society & SPCA" at bounding box center [534, 219] width 195 height 6
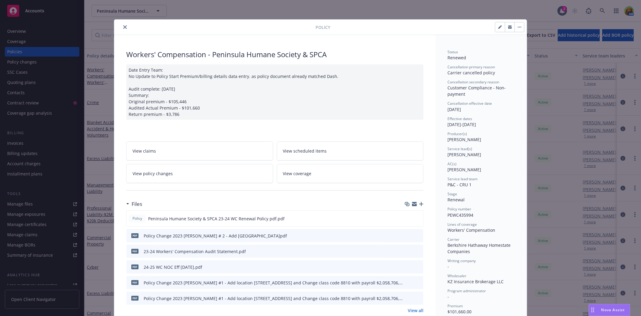
click at [123, 25] on icon "close" at bounding box center [125, 27] width 4 height 4
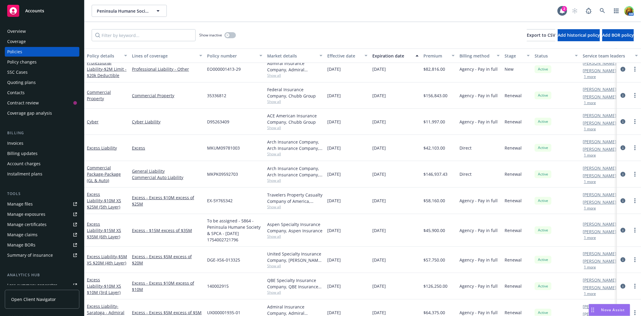
scroll to position [133, 0]
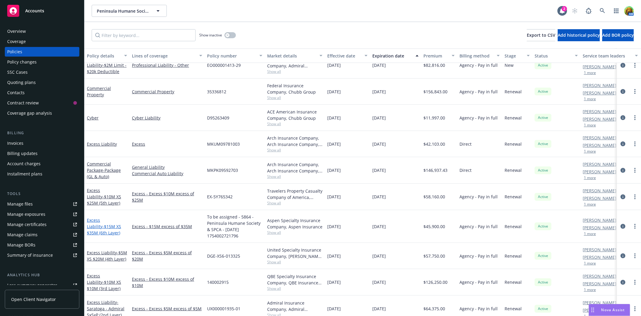
click at [98, 220] on link "Excess Liability - $15M XS $35M (6th Layer)" at bounding box center [104, 226] width 34 height 18
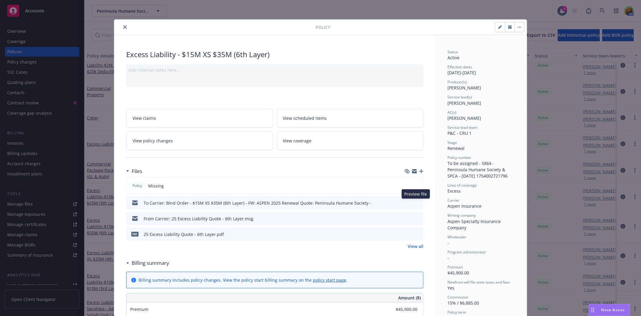
click at [416, 202] on icon "preview file" at bounding box center [417, 202] width 5 height 4
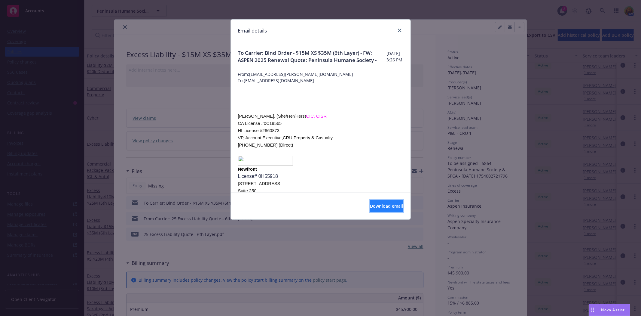
click at [370, 209] on span "Download email" at bounding box center [386, 206] width 33 height 6
click at [399, 30] on icon "close" at bounding box center [400, 31] width 4 height 4
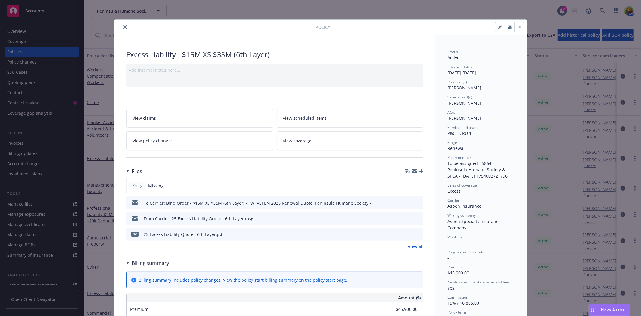
click at [419, 173] on div at bounding box center [414, 171] width 19 height 5
click at [419, 171] on icon "button" at bounding box center [421, 171] width 4 height 4
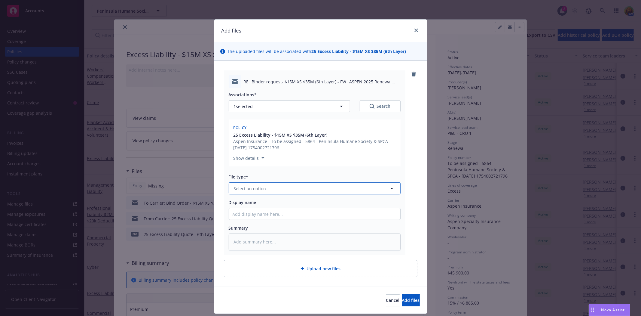
click at [284, 185] on button "Select an option" at bounding box center [315, 188] width 172 height 12
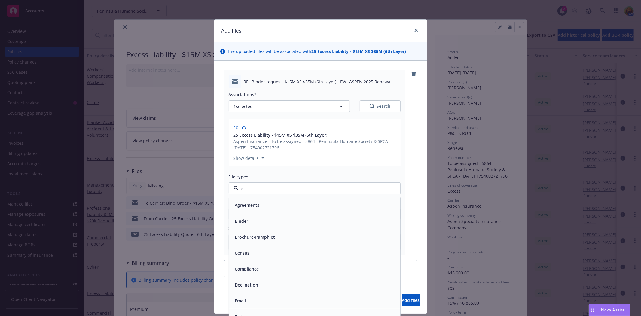
type input "em"
click at [282, 216] on div "Email" at bounding box center [314, 221] width 171 height 16
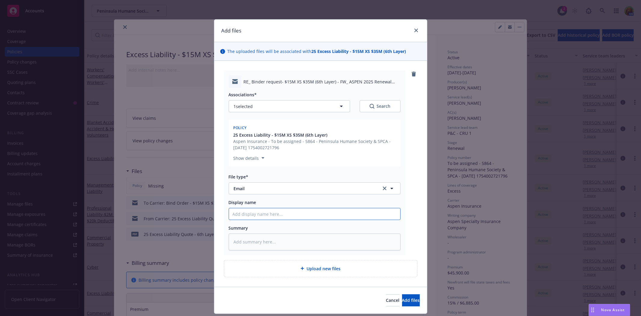
click at [283, 212] on input "Display name" at bounding box center [314, 213] width 171 height 11
type textarea "x"
type input "e"
type textarea "x"
type input "em"
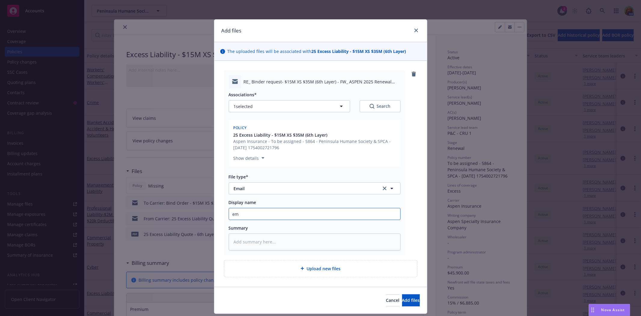
type textarea "x"
type input "ema"
type textarea "x"
type input "emai"
type textarea "x"
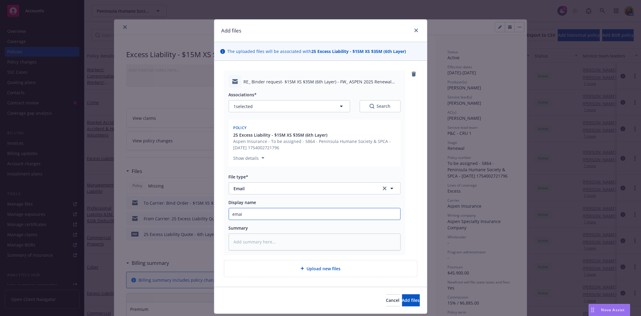
type input "email"
type textarea "x"
type input "email"
type textarea "x"
type input "email f"
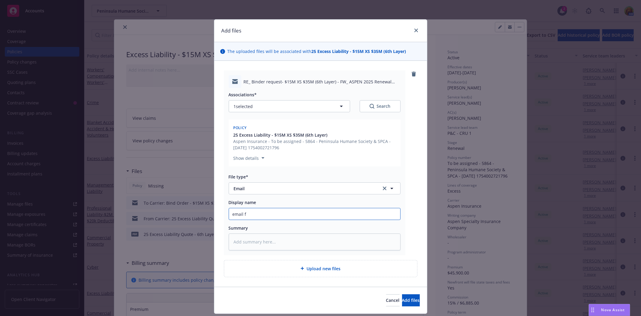
type textarea "x"
type input "email"
type textarea "x"
type input "email t"
type textarea "x"
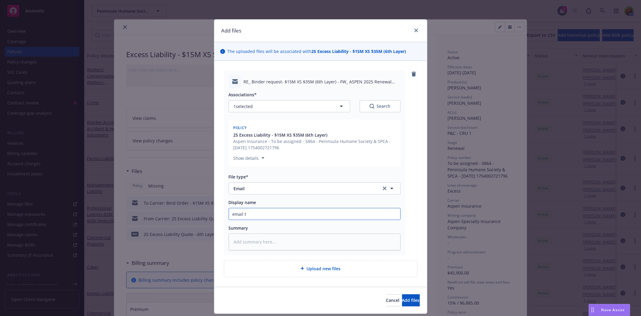
type input "email to"
type textarea "x"
type input "email to"
type textarea "x"
type input "email to c"
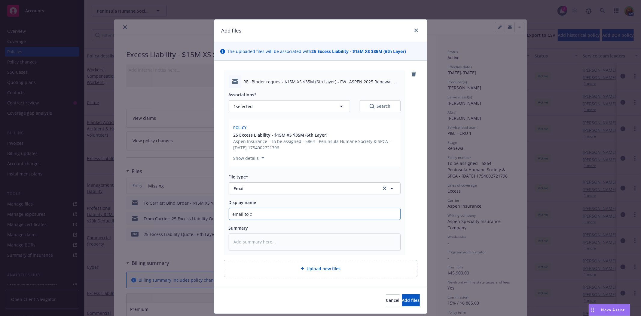
type textarea "x"
type input "email to ca"
type textarea "x"
type input "email to car"
type textarea "x"
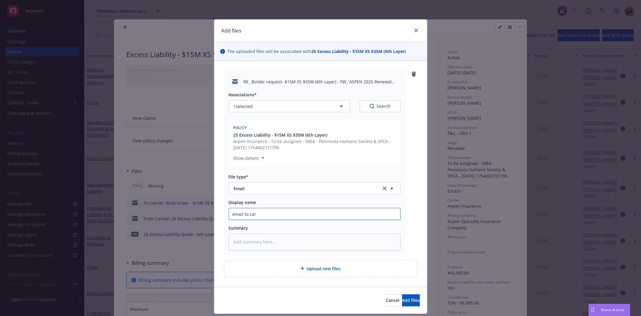
type input "email to [PERSON_NAME]"
type textarea "x"
type input "email to [PERSON_NAME]"
type textarea "x"
type input "email to carrier"
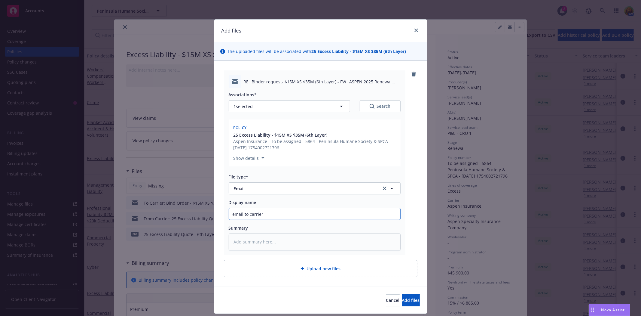
type textarea "x"
type input "email to carrier f"
type textarea "x"
type input "email to carrier fo"
type textarea "x"
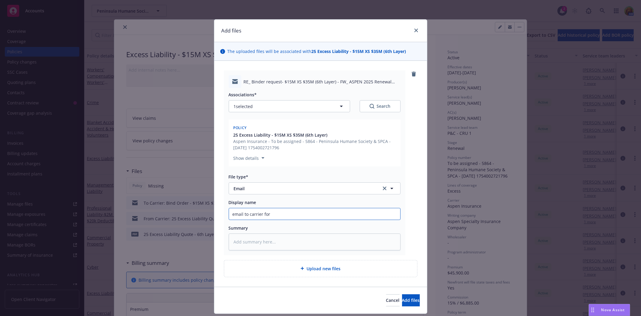
type input "email to carrier for"
type textarea "x"
type input "email to carrier for B"
type textarea "x"
type input "email to carrier for Bi"
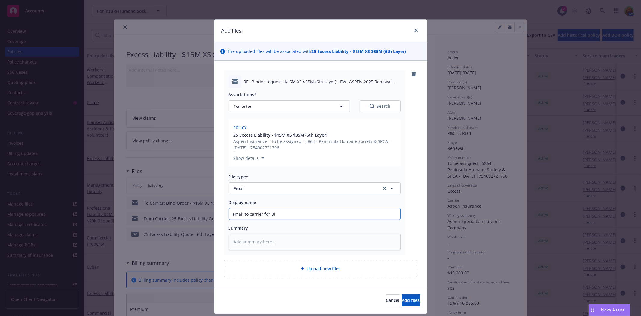
type textarea "x"
type input "email to carrier for Bin"
type textarea "x"
type input "email to carrier for Bind"
type textarea "x"
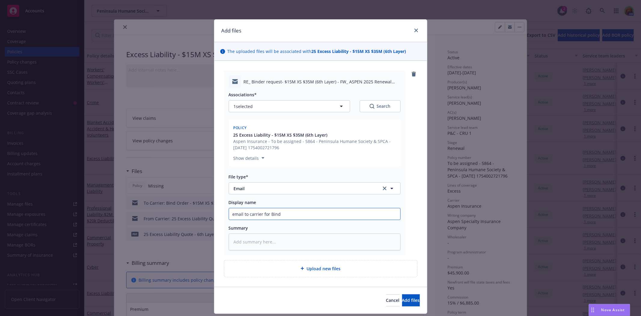
type input "email to carrier for Binde"
type textarea "x"
type input "email to carrier for Binder"
click at [403, 298] on span "Add files" at bounding box center [411, 300] width 18 height 6
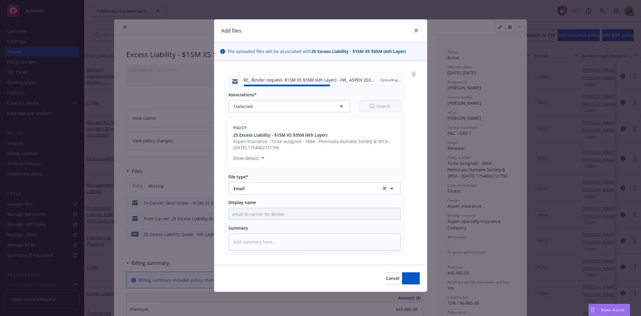
type textarea "x"
